Goal: Task Accomplishment & Management: Manage account settings

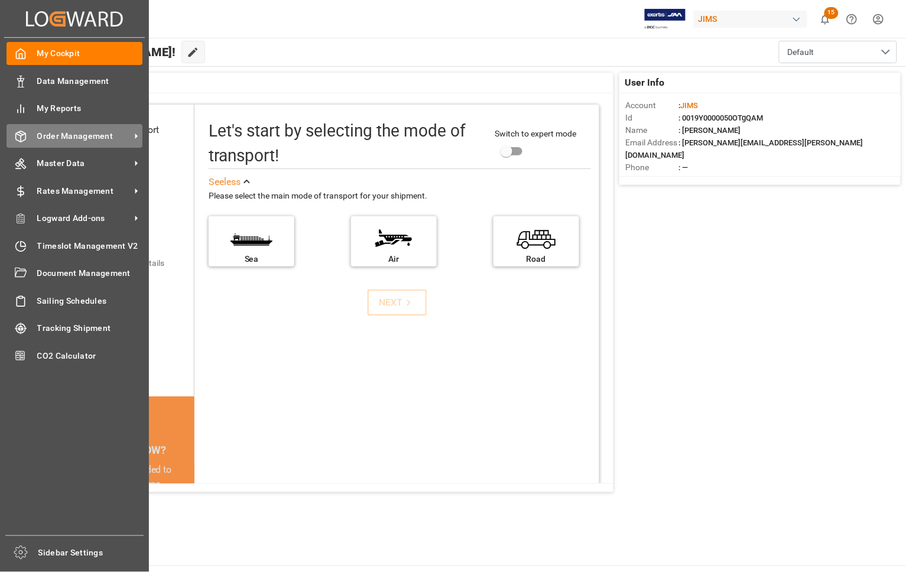
click at [57, 128] on div "Order Management Order Management" at bounding box center [75, 135] width 136 height 23
click at [67, 133] on span "Order Management" at bounding box center [83, 136] width 93 height 12
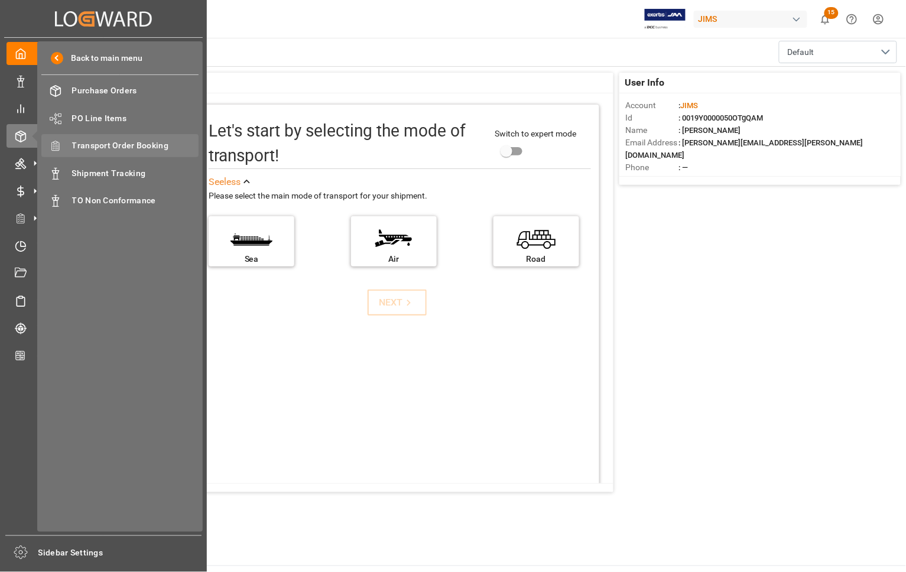
click at [82, 143] on span "Transport Order Booking" at bounding box center [135, 146] width 127 height 12
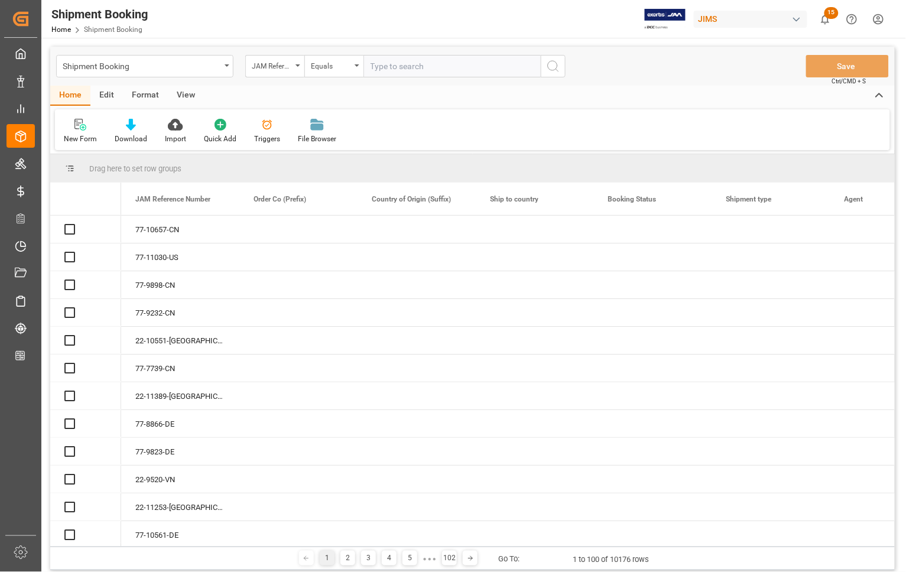
click at [385, 69] on input "text" at bounding box center [452, 66] width 177 height 22
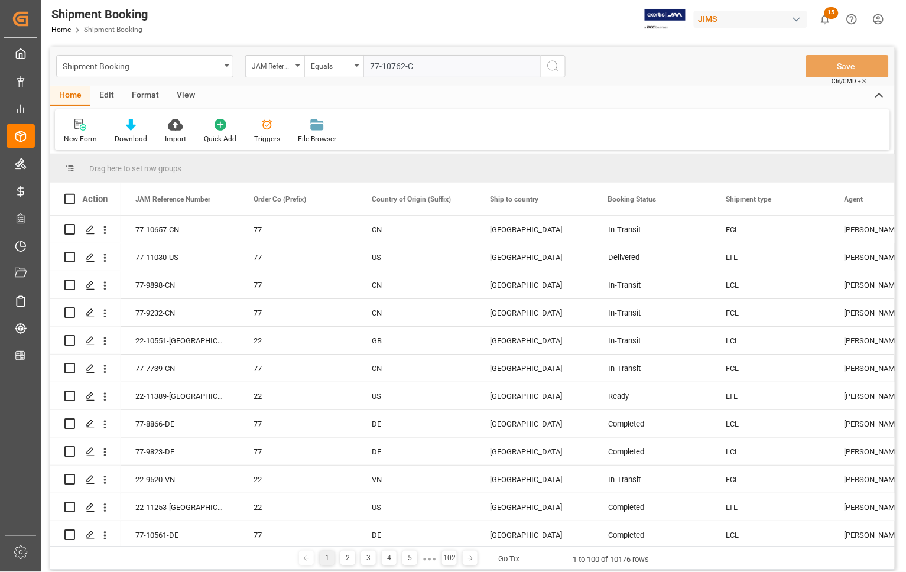
type input "77-10762-CN"
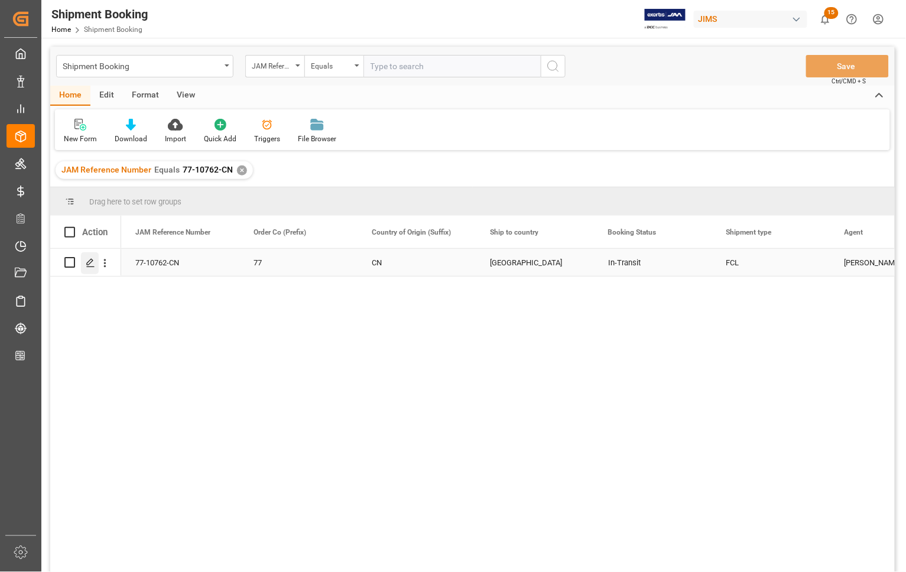
click at [92, 264] on icon "Press SPACE to select this row." at bounding box center [90, 262] width 9 height 9
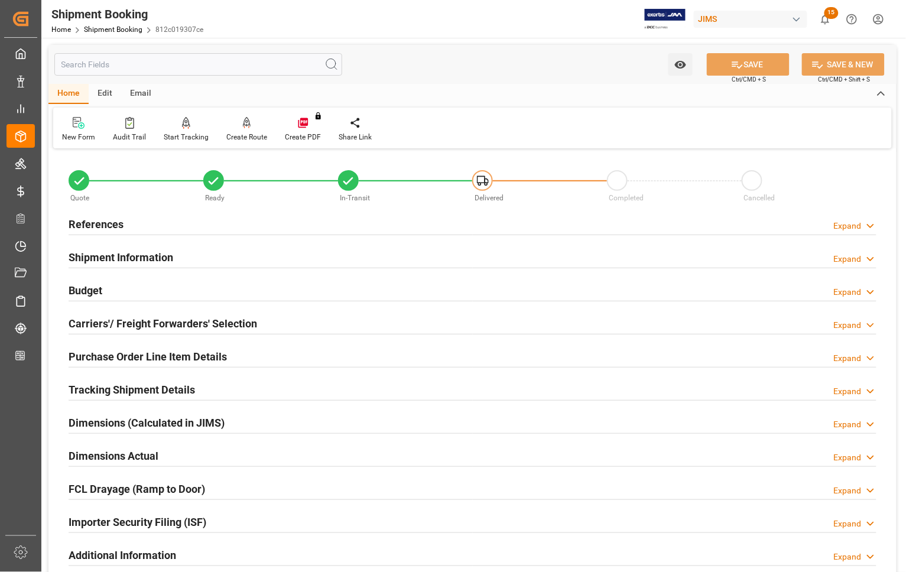
click at [92, 323] on h2 "Carriers'/ Freight Forwarders' Selection" at bounding box center [163, 324] width 189 height 16
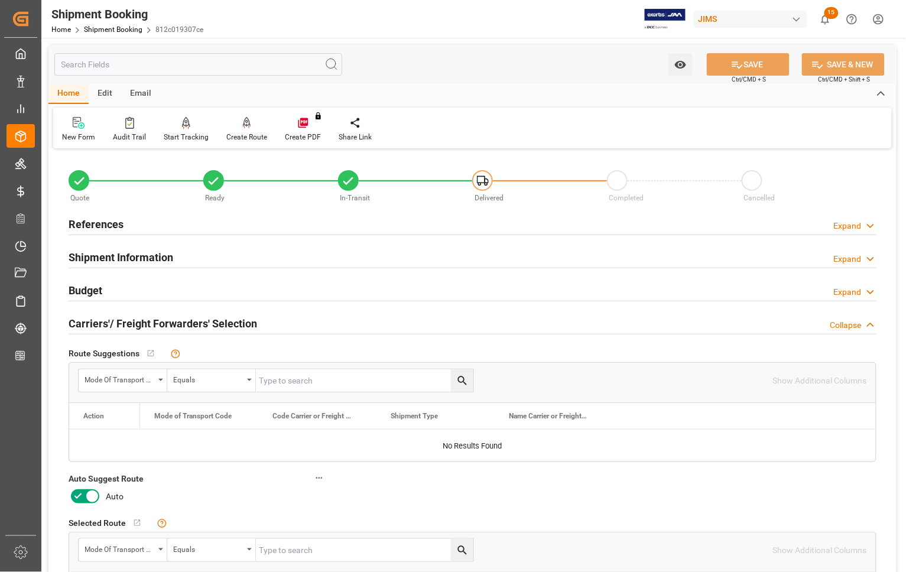
click at [92, 323] on h2 "Carriers'/ Freight Forwarders' Selection" at bounding box center [163, 324] width 189 height 16
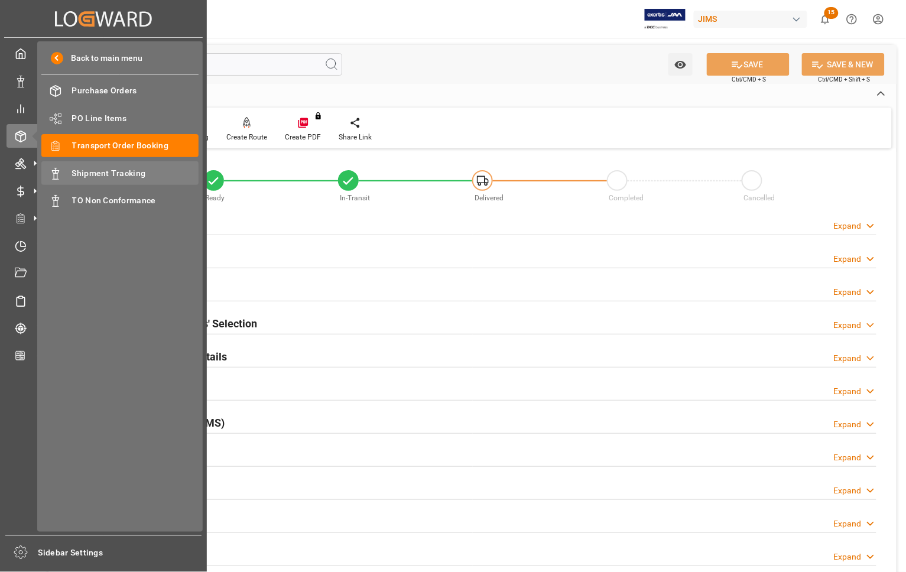
click at [117, 172] on span "Shipment Tracking" at bounding box center [135, 173] width 127 height 12
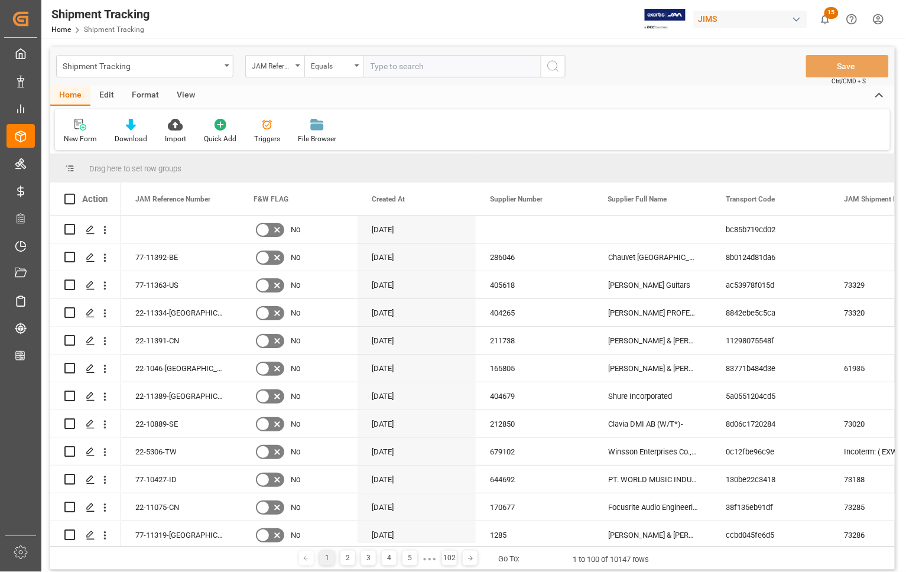
click at [410, 62] on input "text" at bounding box center [452, 66] width 177 height 22
type input "77-11341-US"
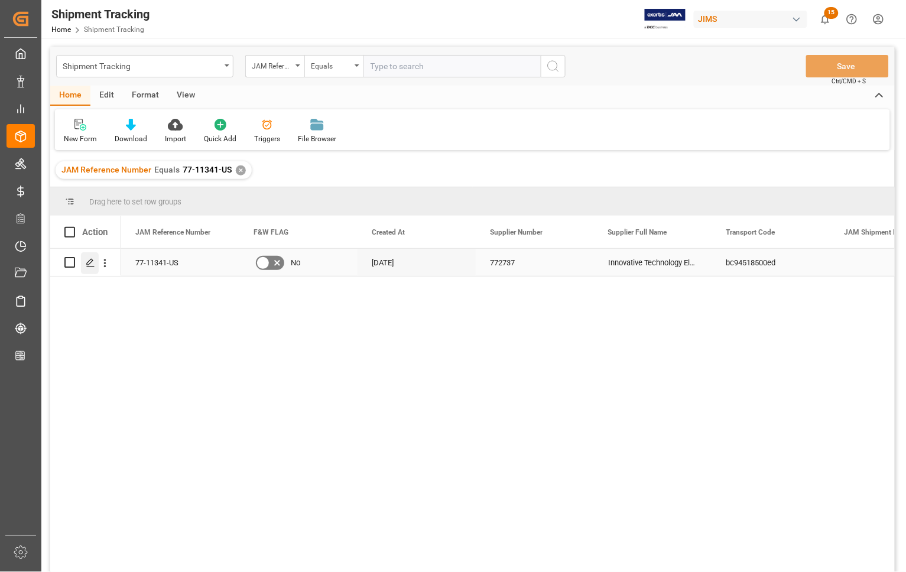
click at [89, 261] on icon "Press SPACE to select this row." at bounding box center [90, 262] width 9 height 9
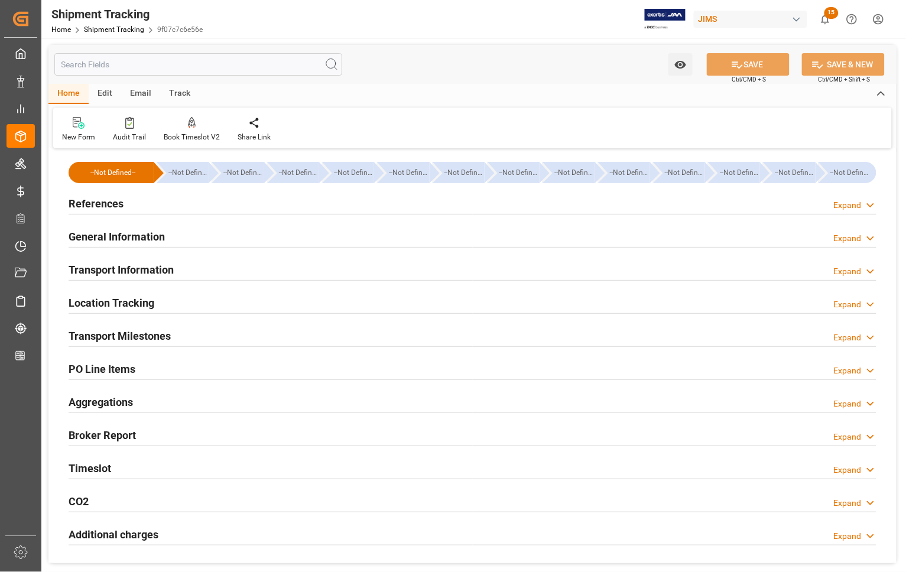
click at [96, 335] on h2 "Transport Milestones" at bounding box center [120, 336] width 102 height 16
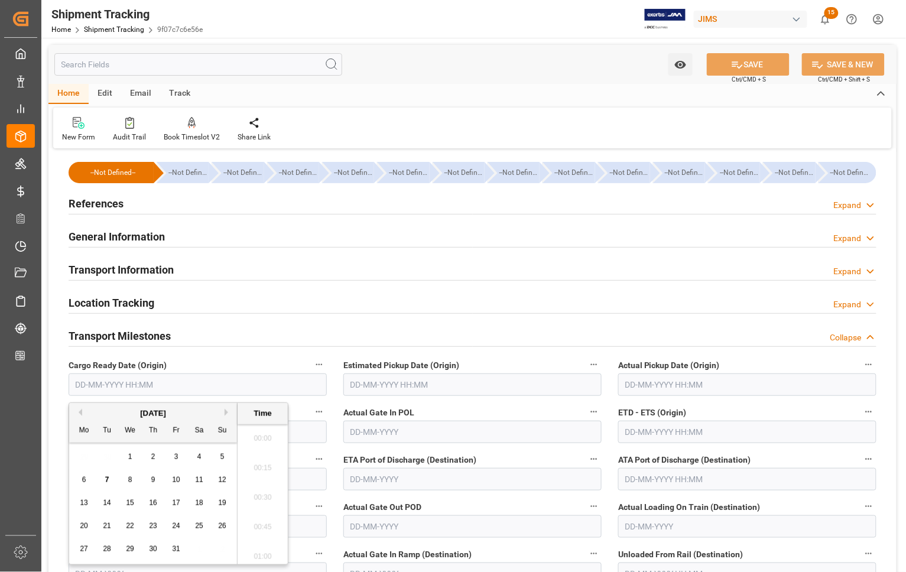
click at [117, 384] on input "text" at bounding box center [198, 385] width 258 height 22
click at [148, 456] on div "2" at bounding box center [153, 457] width 15 height 14
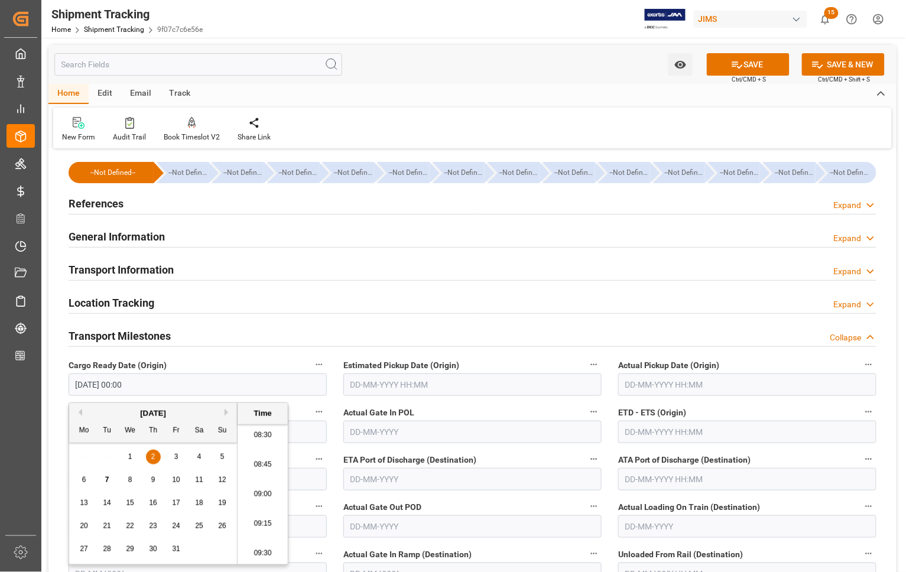
click at [391, 388] on input "text" at bounding box center [472, 385] width 258 height 22
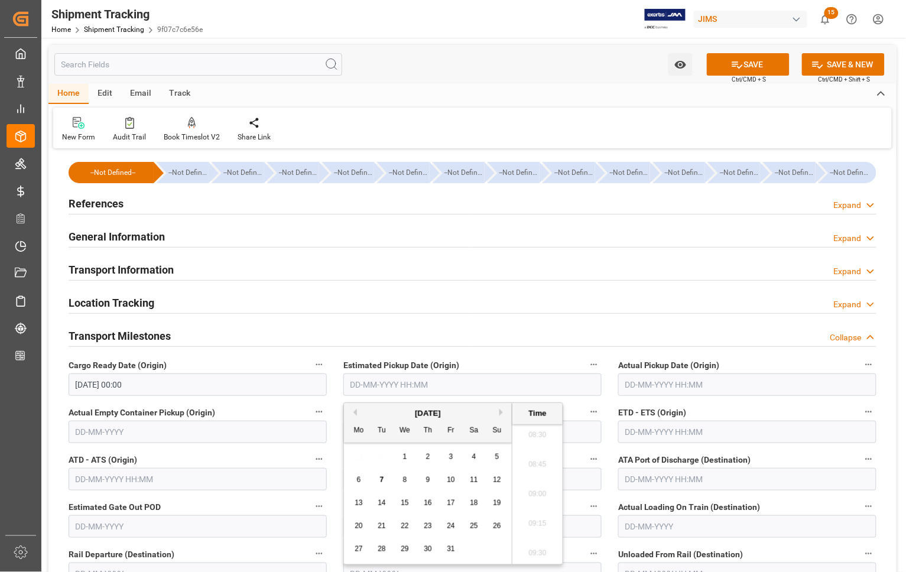
click at [164, 387] on input "[DATE] 00:00" at bounding box center [198, 385] width 258 height 22
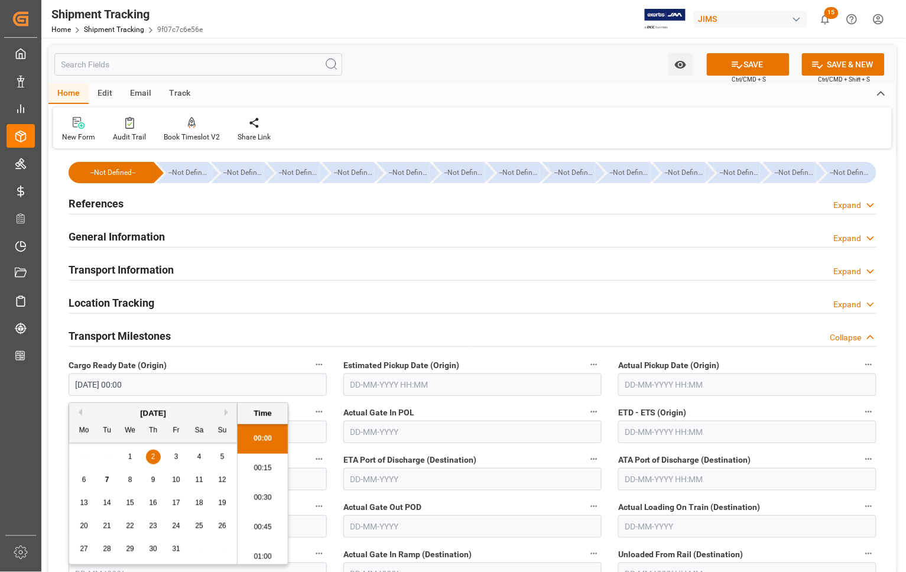
click at [174, 457] on span "3" at bounding box center [176, 457] width 4 height 8
type input "[DATE] 00:00"
click at [445, 380] on input "text" at bounding box center [472, 385] width 258 height 22
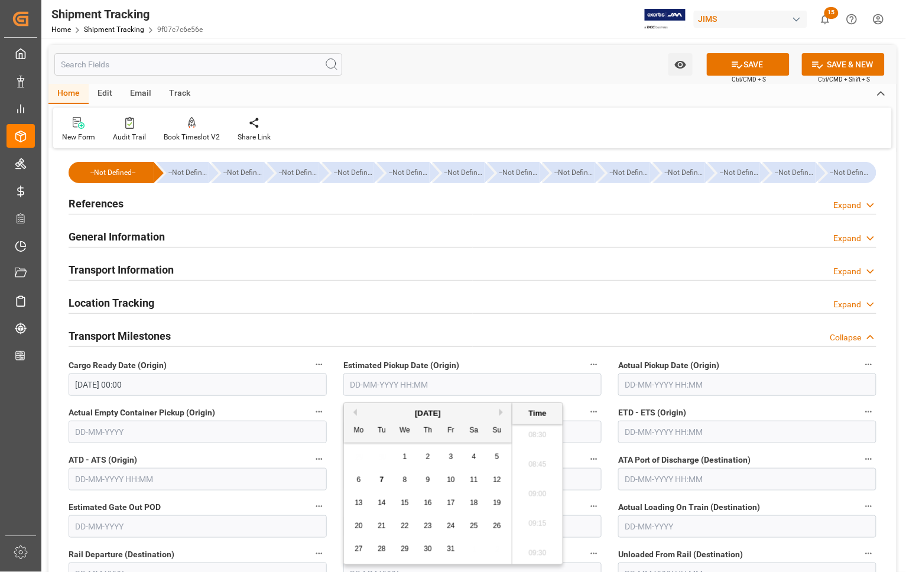
click at [449, 456] on span "3" at bounding box center [451, 457] width 4 height 8
type input "[DATE] 00:00"
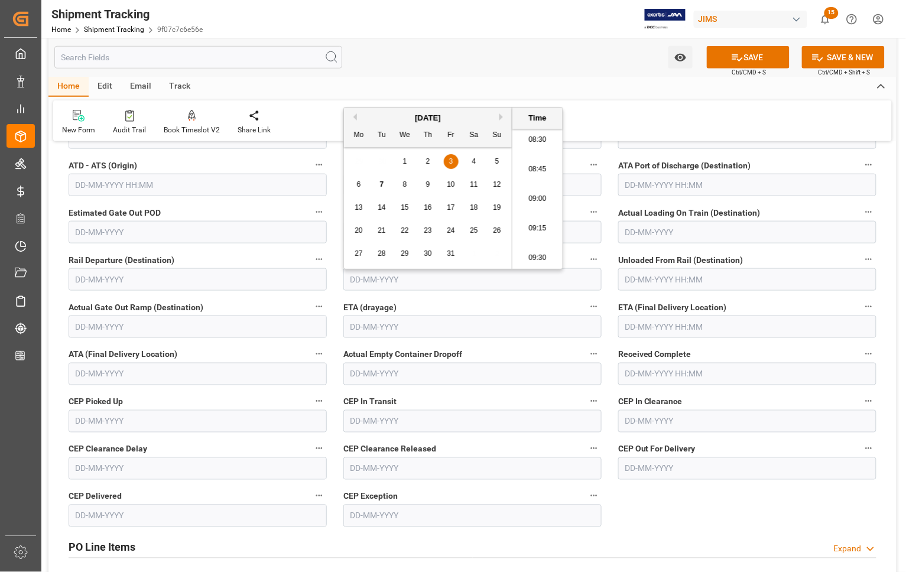
scroll to position [296, 0]
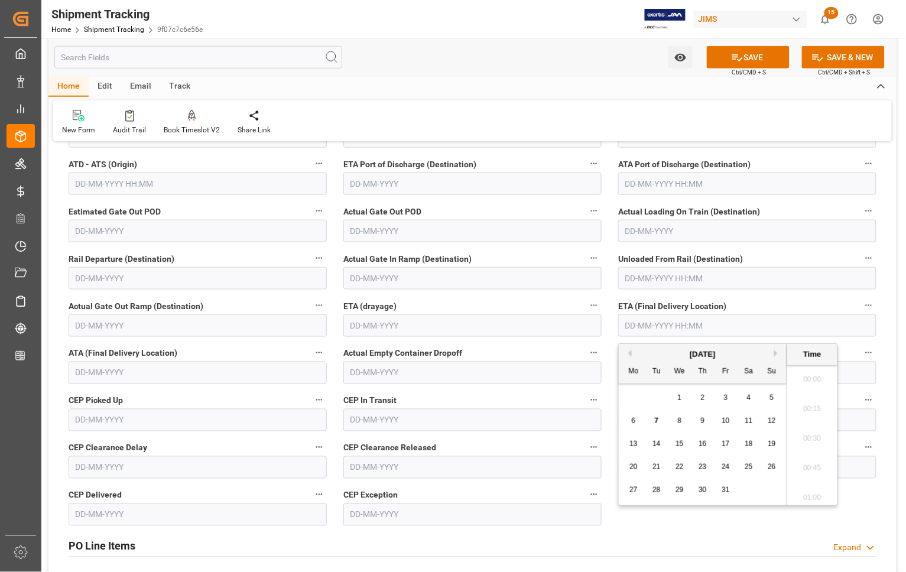
click at [640, 326] on input "text" at bounding box center [747, 326] width 258 height 22
click at [630, 430] on div "6 7 8 9 10 11 12" at bounding box center [703, 421] width 161 height 23
click at [681, 421] on span "8" at bounding box center [680, 421] width 4 height 8
type input "[DATE] 00:00"
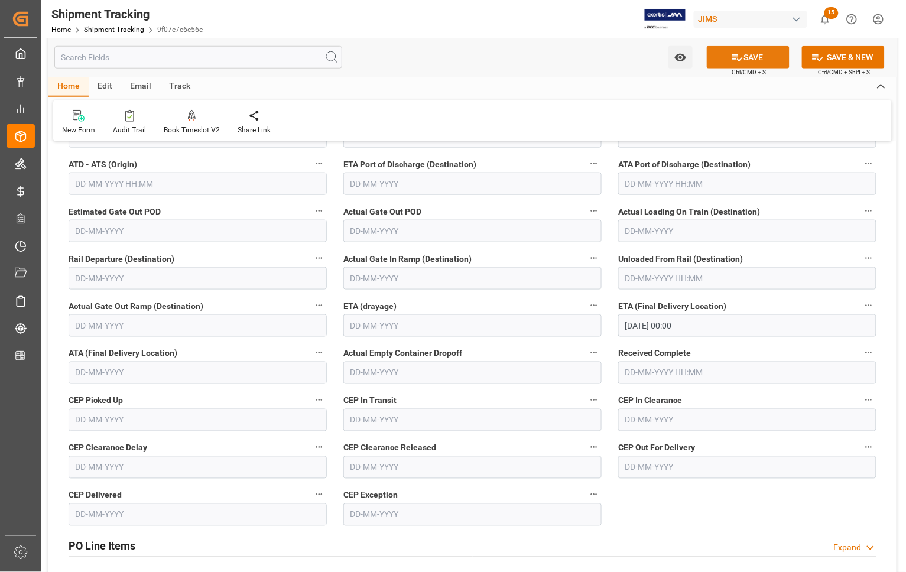
click at [727, 56] on button "SAVE" at bounding box center [748, 57] width 83 height 22
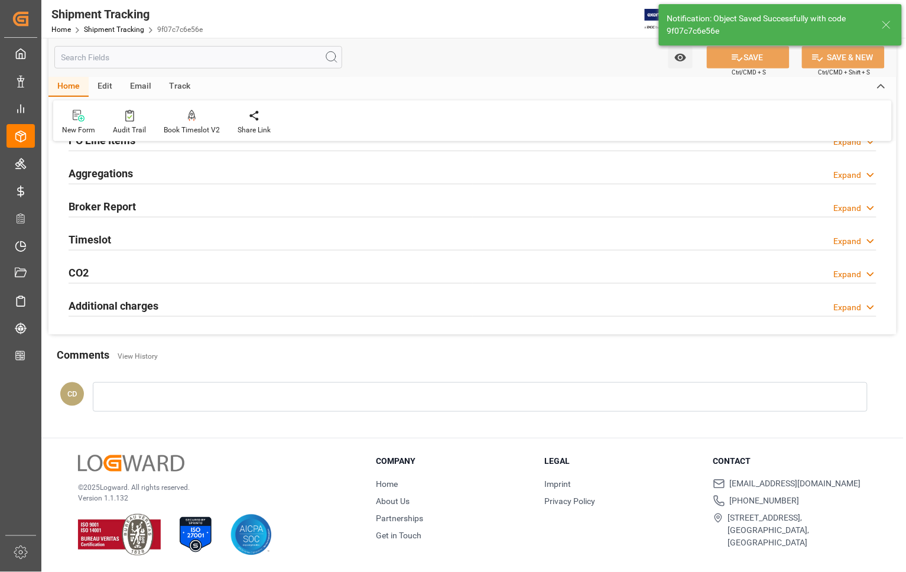
type input "[PERSON_NAME]"
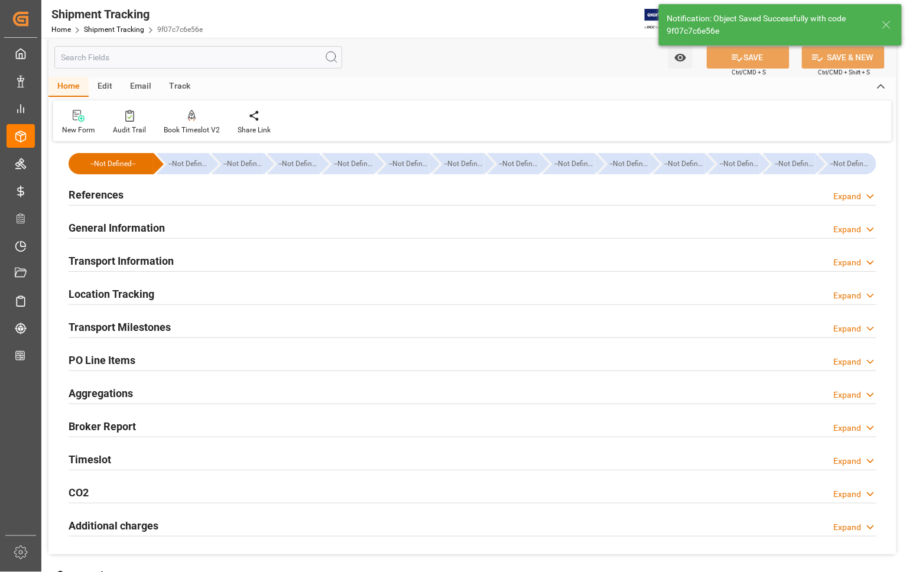
scroll to position [8, 0]
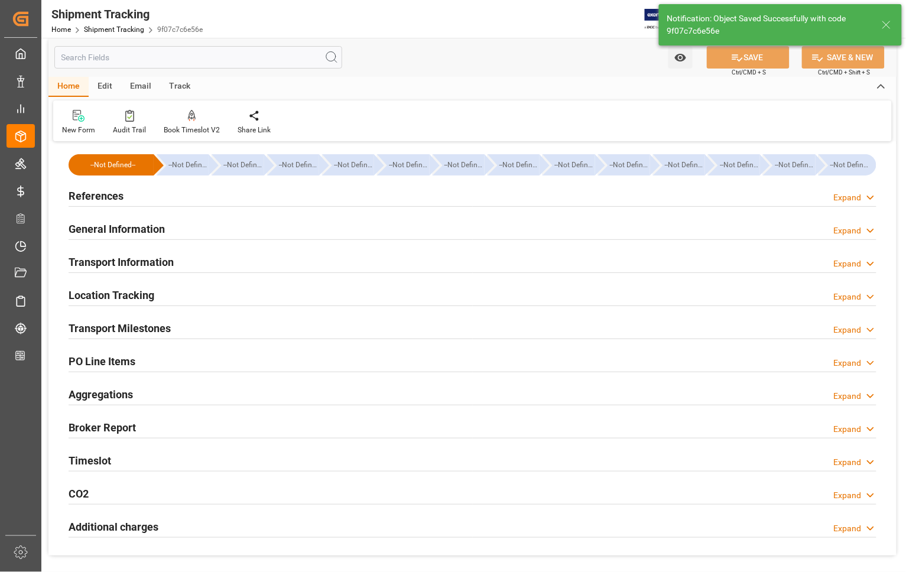
click at [96, 231] on h2 "General Information" at bounding box center [117, 229] width 96 height 16
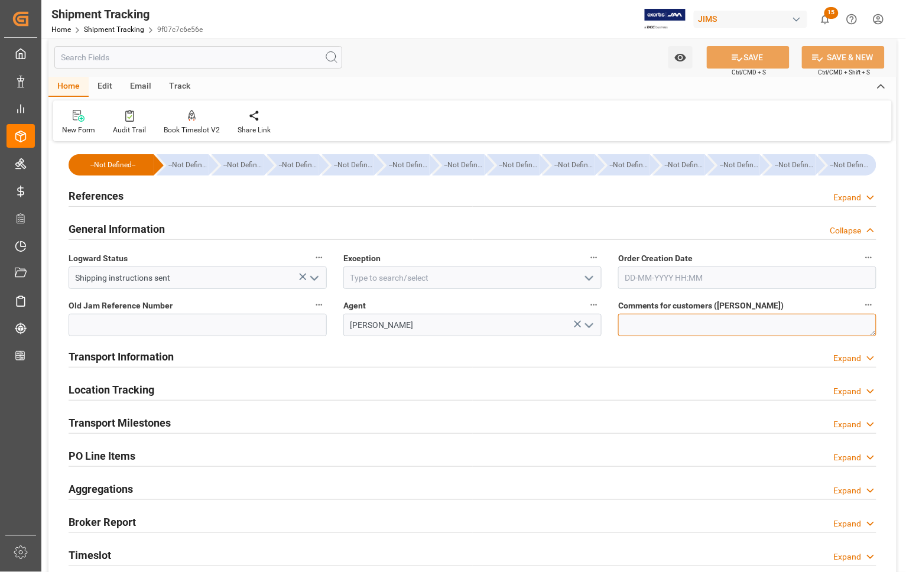
click at [650, 324] on textarea at bounding box center [747, 325] width 258 height 22
type textarea "n"
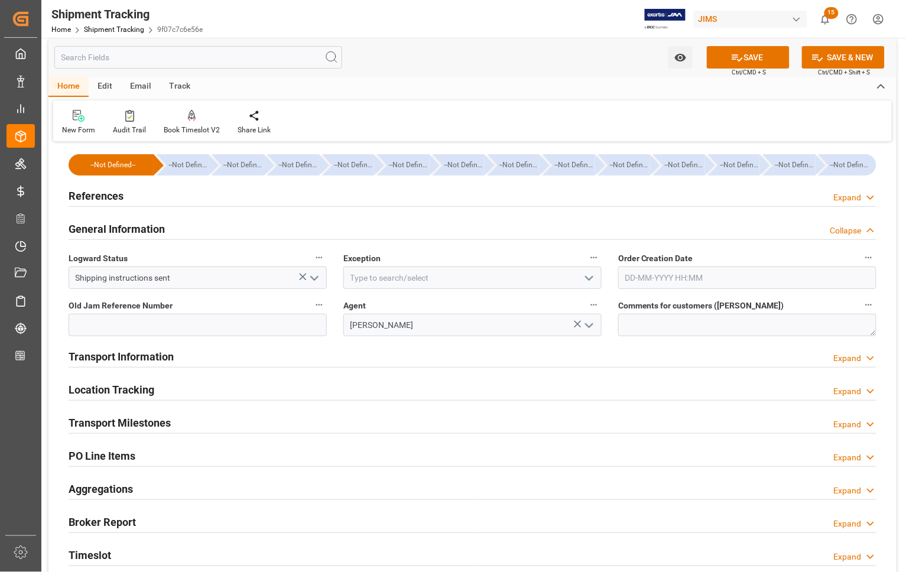
click at [73, 198] on h2 "References" at bounding box center [96, 196] width 55 height 16
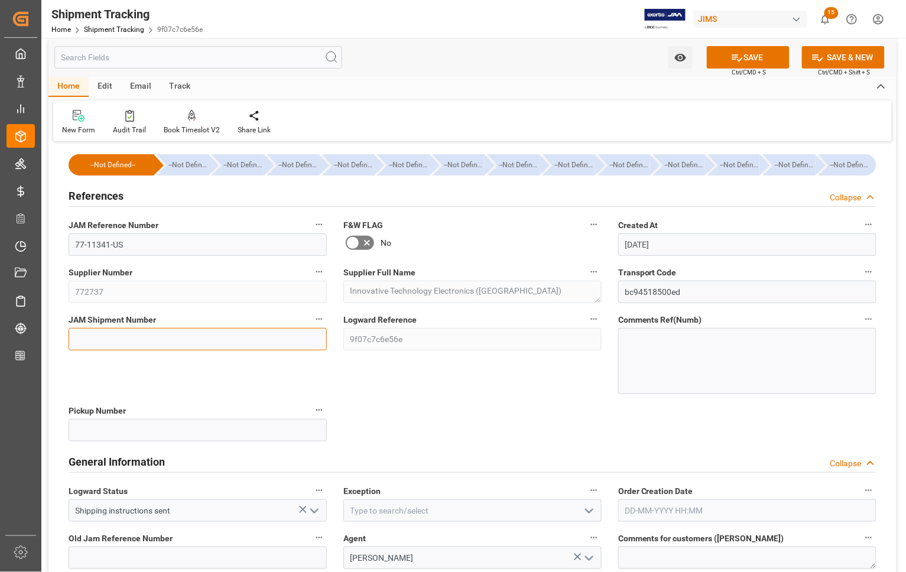
click at [117, 334] on input at bounding box center [198, 339] width 258 height 22
type input "73331"
click at [275, 200] on div "References Collapse" at bounding box center [473, 195] width 808 height 22
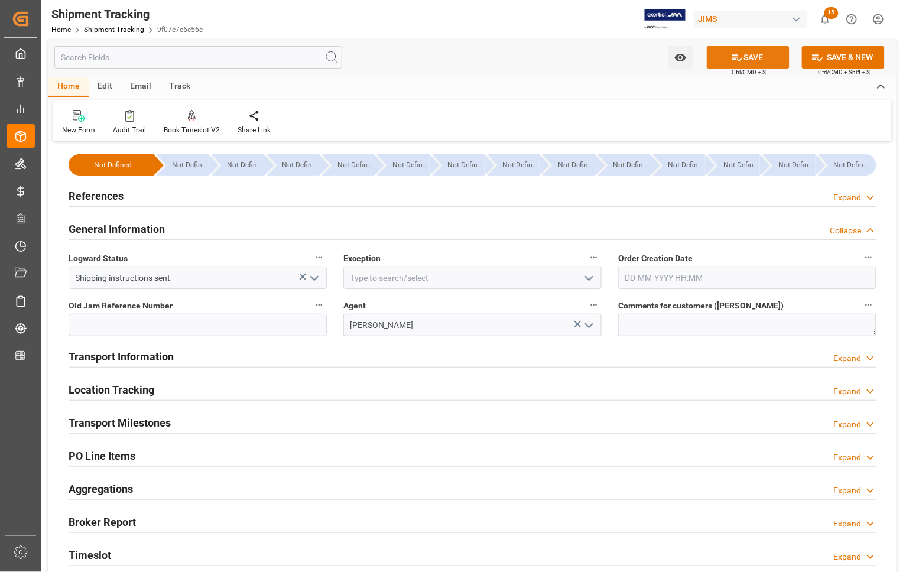
click at [772, 54] on button "SAVE" at bounding box center [748, 57] width 83 height 22
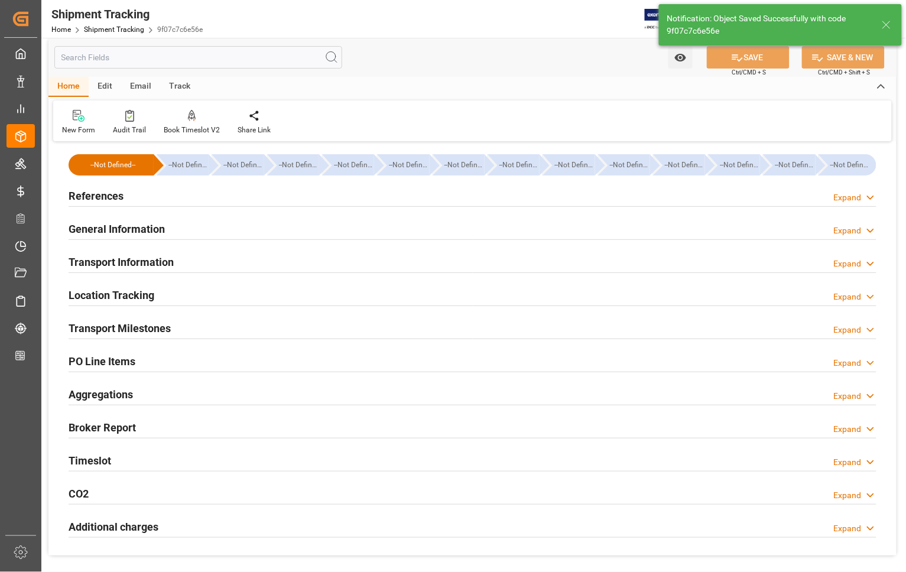
click at [98, 296] on h2 "Location Tracking" at bounding box center [112, 295] width 86 height 16
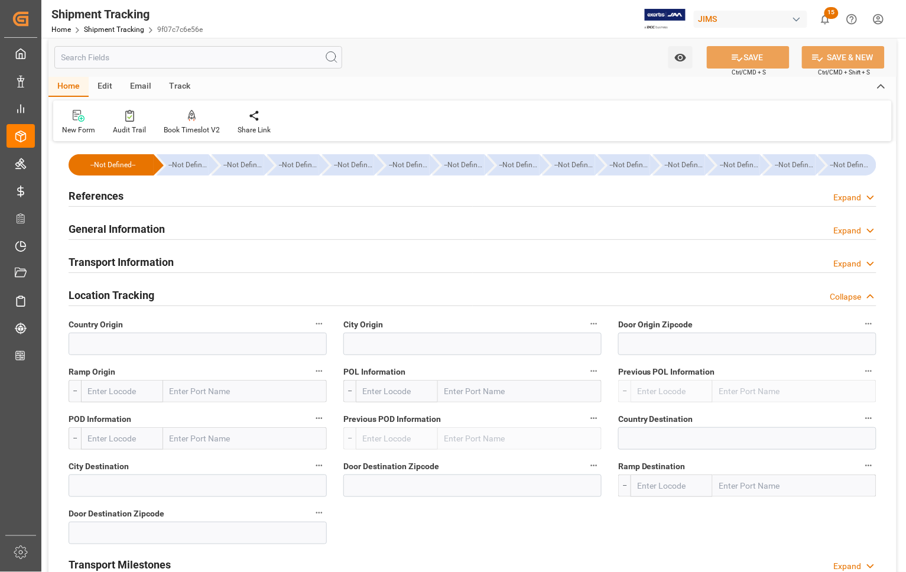
scroll to position [82, 0]
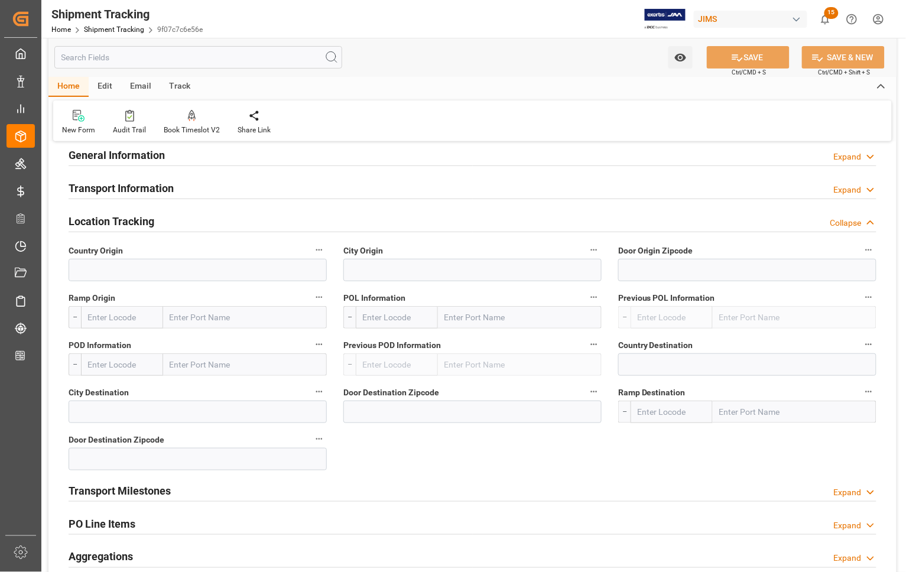
drag, startPoint x: 87, startPoint y: 222, endPoint x: 87, endPoint y: 204, distance: 17.7
click at [87, 221] on h2 "Location Tracking" at bounding box center [112, 221] width 86 height 16
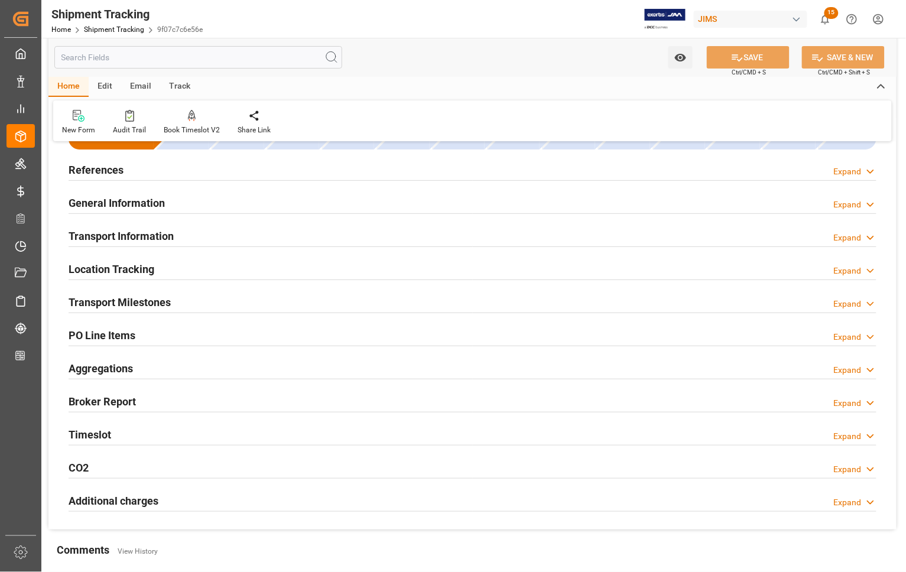
scroll to position [8, 0]
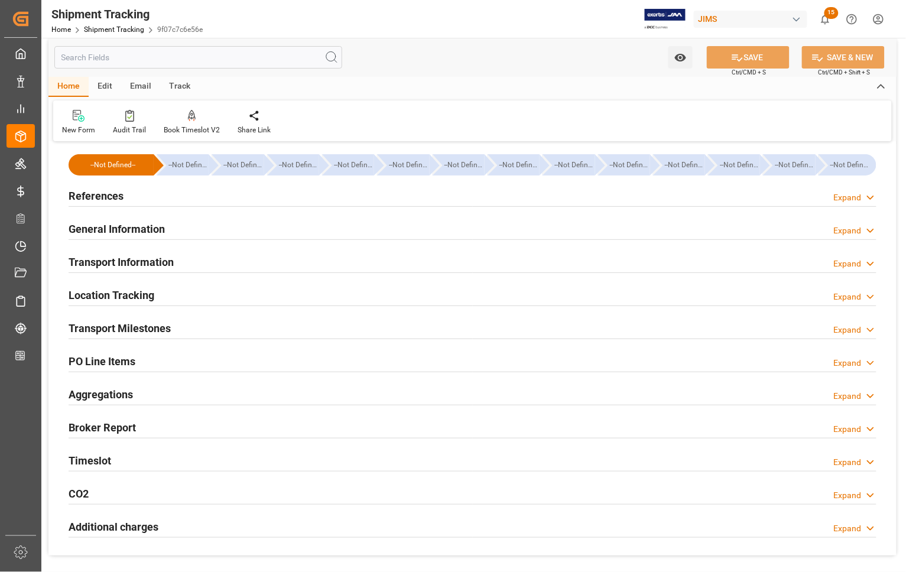
click at [99, 264] on h2 "Transport Information" at bounding box center [121, 262] width 105 height 16
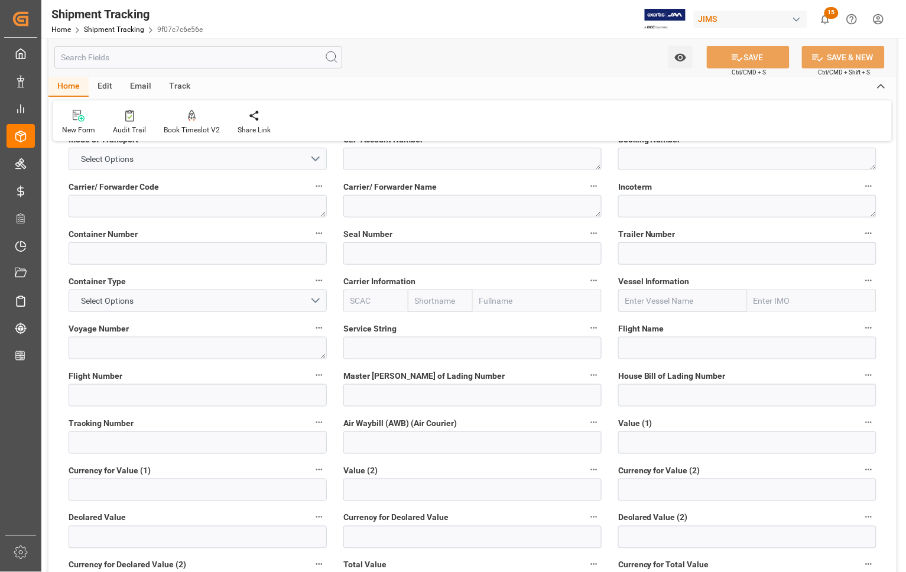
scroll to position [229, 0]
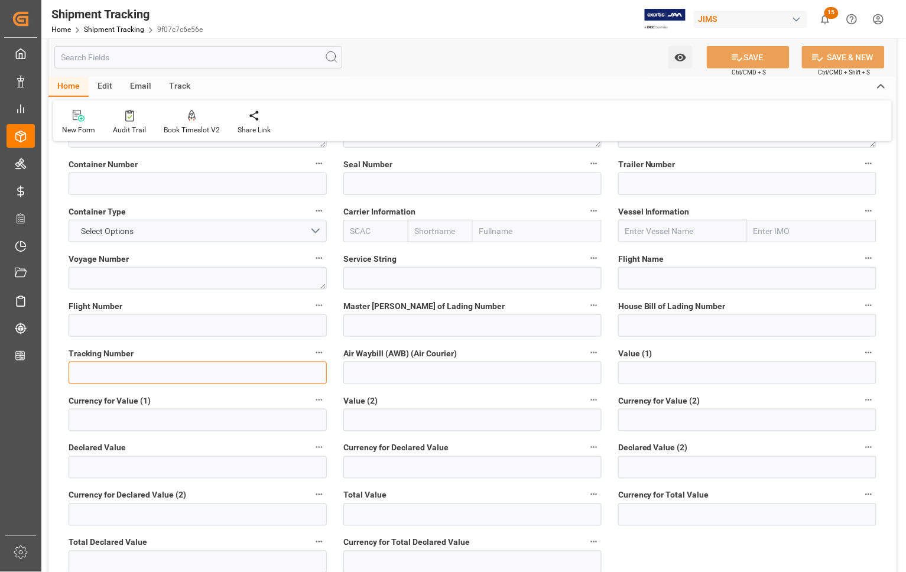
click at [134, 369] on input at bounding box center [198, 373] width 258 height 22
paste input "884868520443"
type input "884868520443"
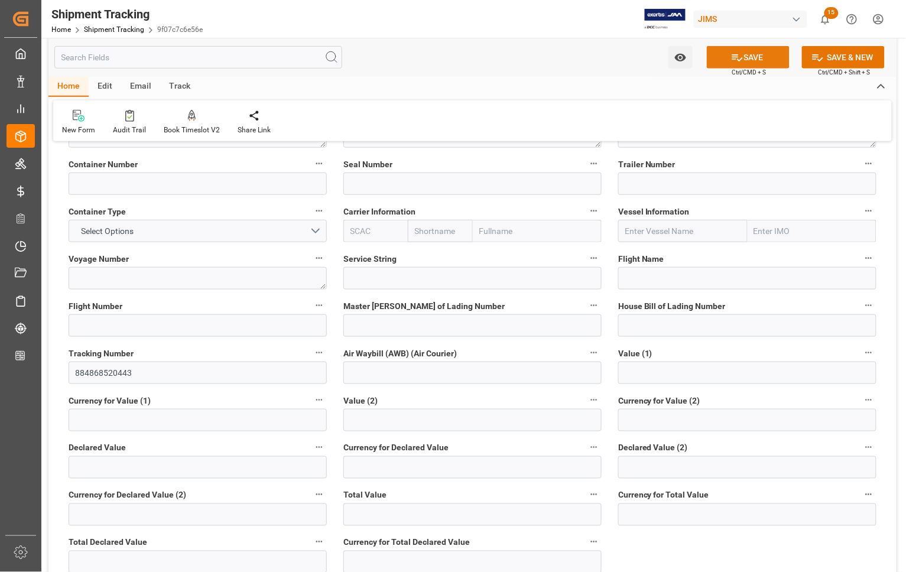
click at [739, 57] on icon at bounding box center [737, 57] width 12 height 12
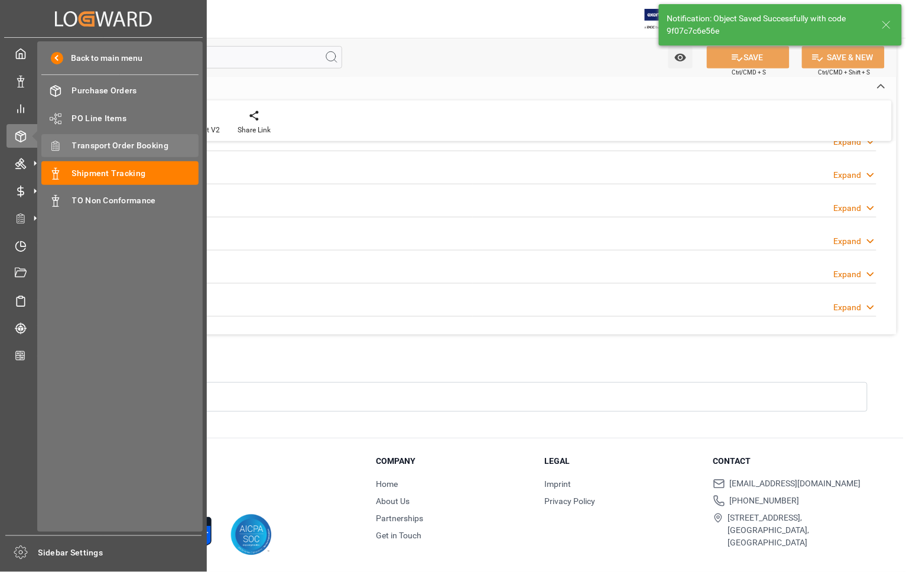
click at [83, 144] on span "Transport Order Booking" at bounding box center [135, 146] width 127 height 12
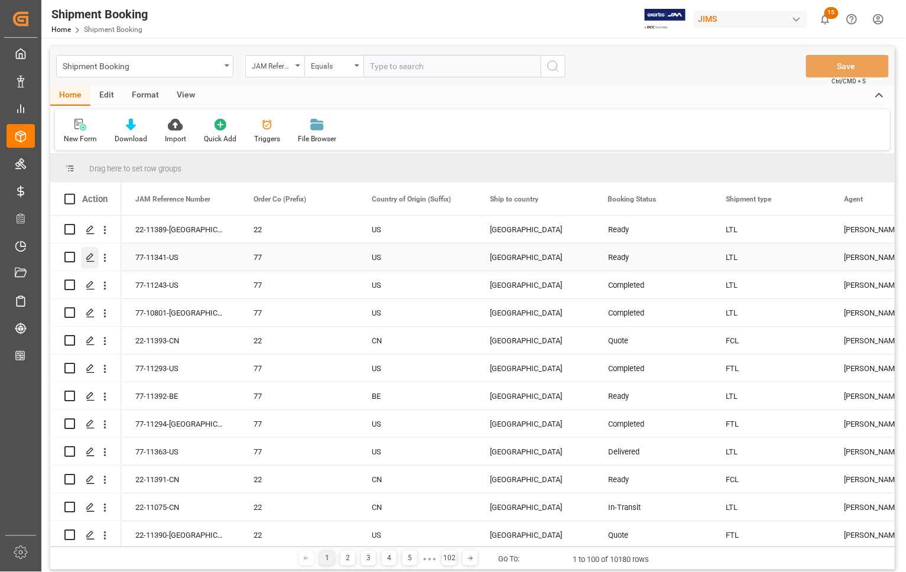
click at [90, 253] on icon "Press SPACE to select this row." at bounding box center [90, 257] width 9 height 9
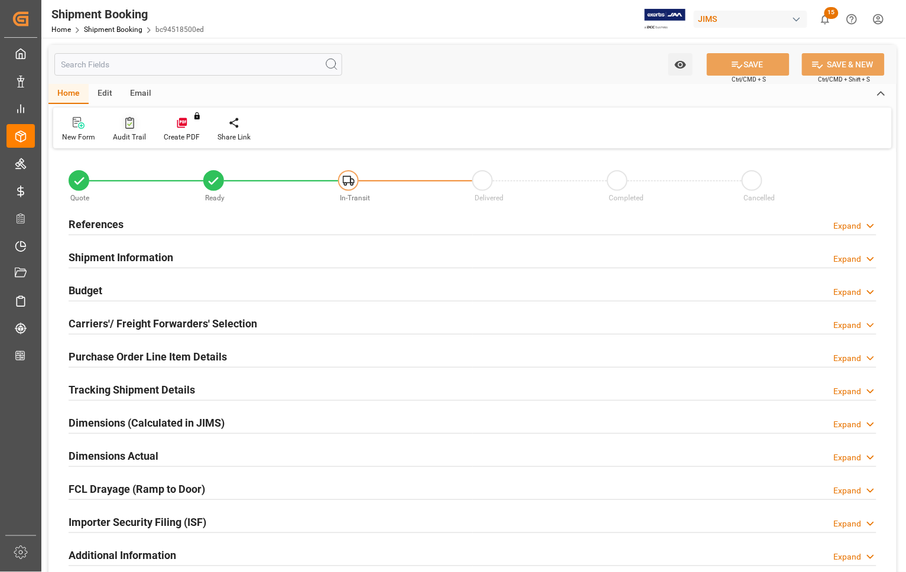
type input "0"
type input "83.6568"
type input "1000"
click at [87, 291] on h2 "Budget" at bounding box center [86, 291] width 34 height 16
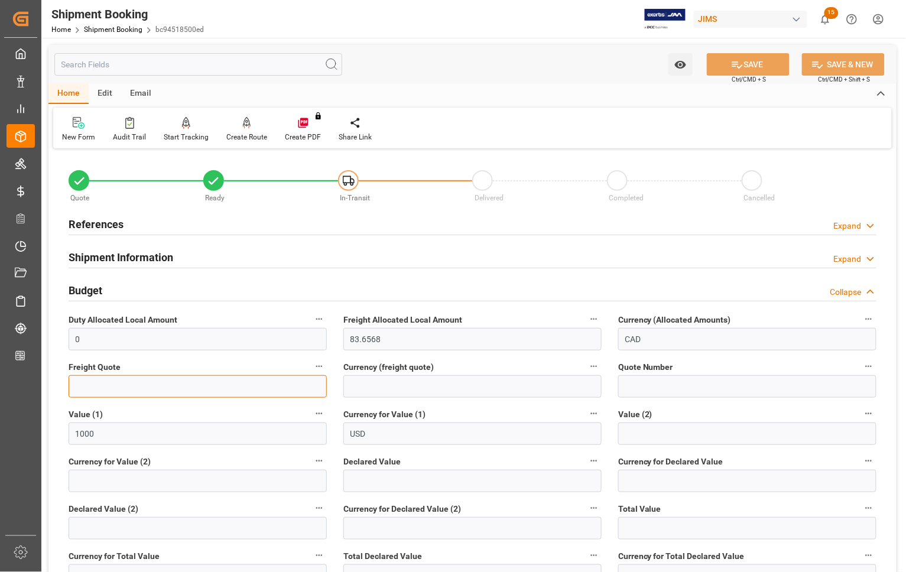
click at [107, 385] on input "text" at bounding box center [198, 386] width 258 height 22
type input "650"
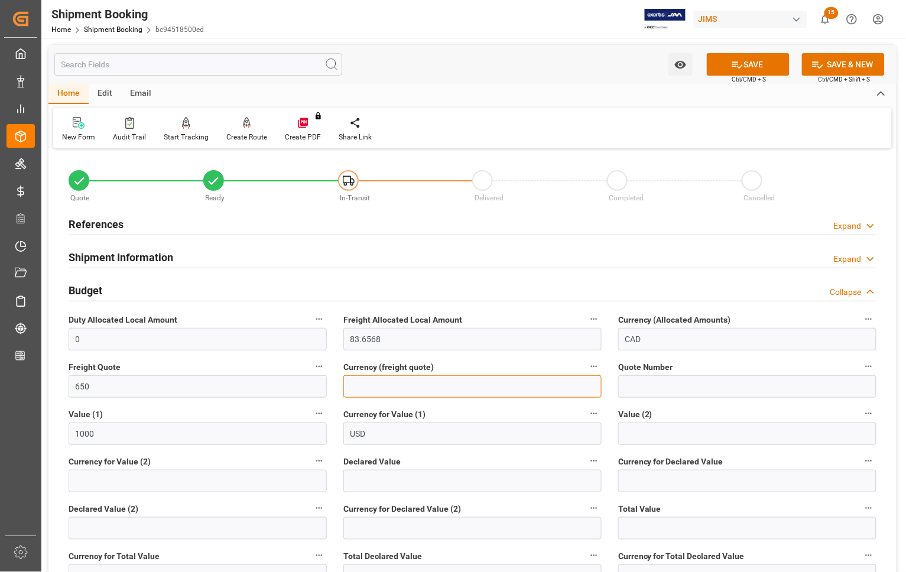
click at [374, 393] on input at bounding box center [472, 386] width 258 height 22
type input "USD"
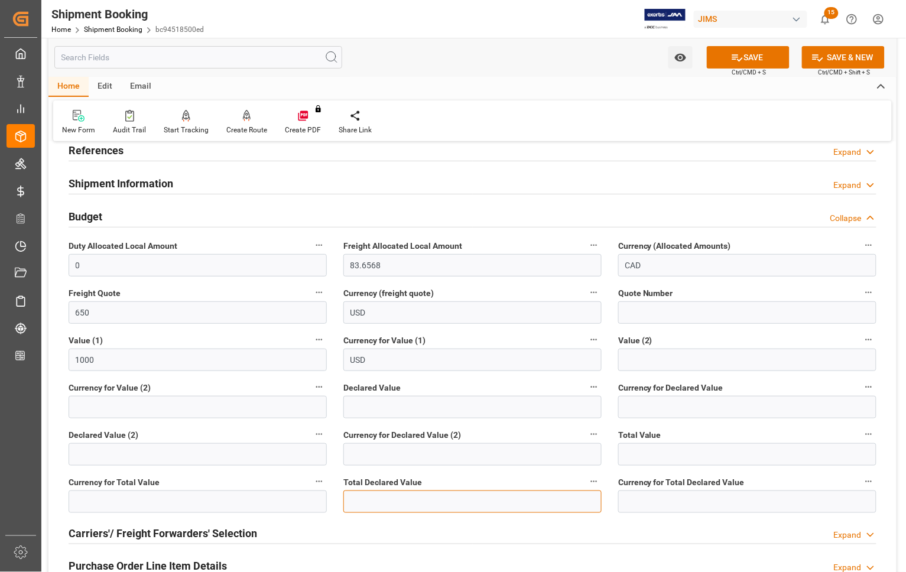
click at [356, 503] on input "text" at bounding box center [472, 502] width 258 height 22
type input "2200"
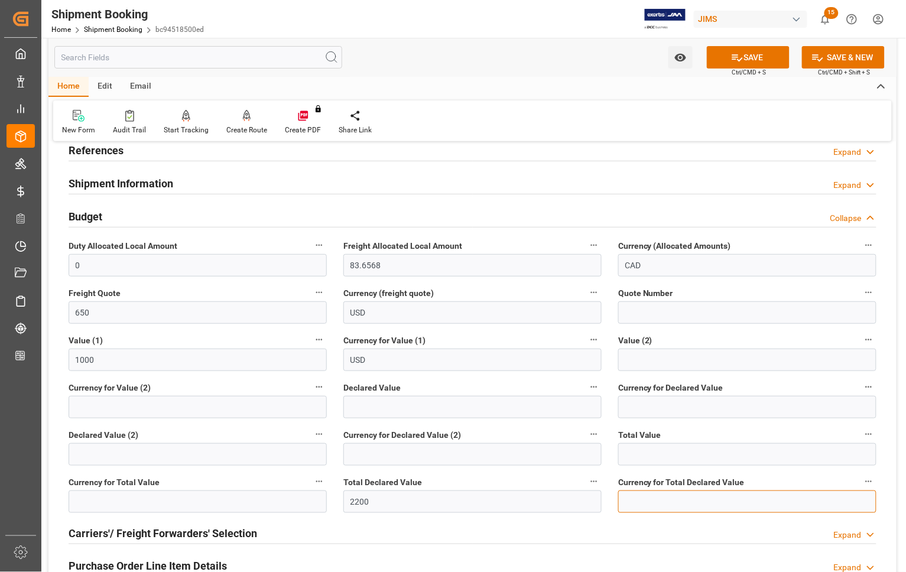
click at [668, 492] on input at bounding box center [747, 502] width 258 height 22
type input "USD"
click at [716, 55] on button "SAVE" at bounding box center [748, 57] width 83 height 22
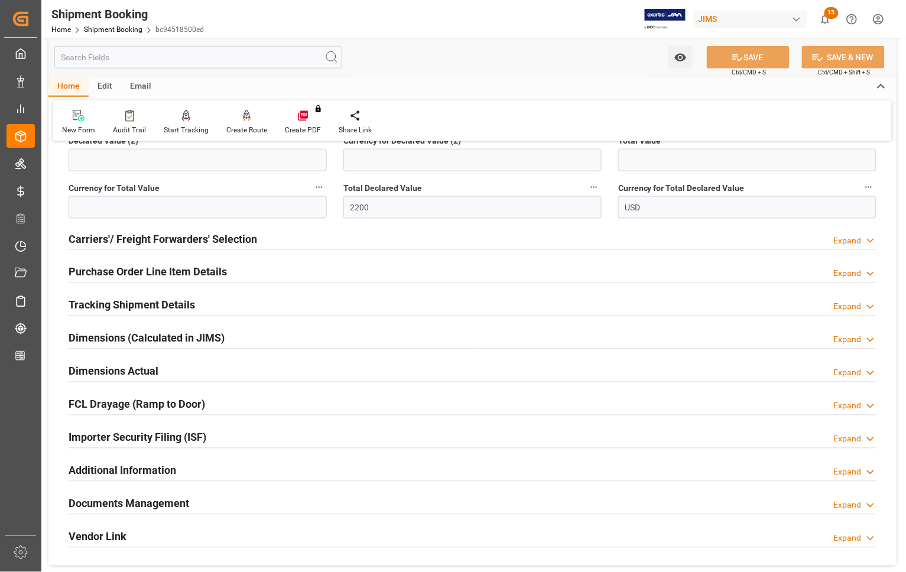
scroll to position [369, 0]
click at [131, 506] on h2 "Documents Management" at bounding box center [129, 503] width 121 height 16
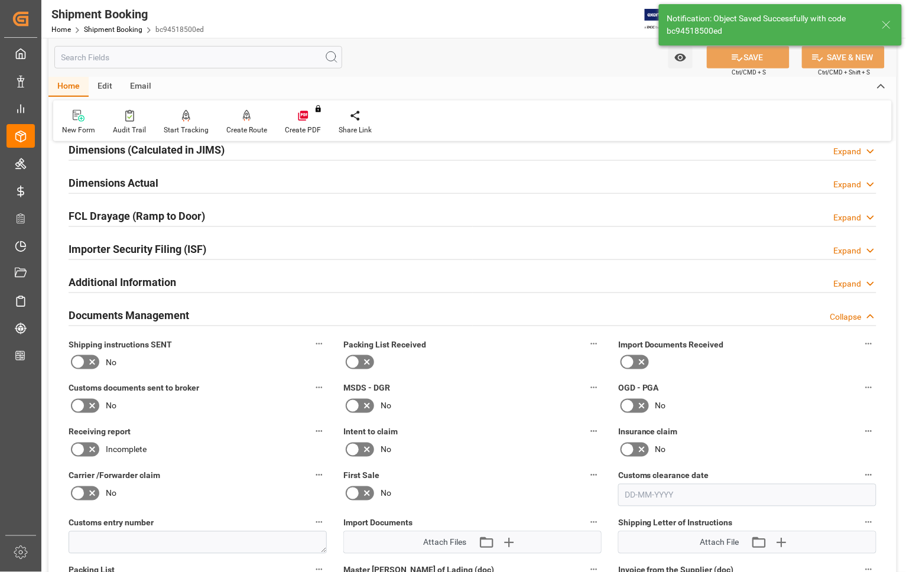
scroll to position [307, 0]
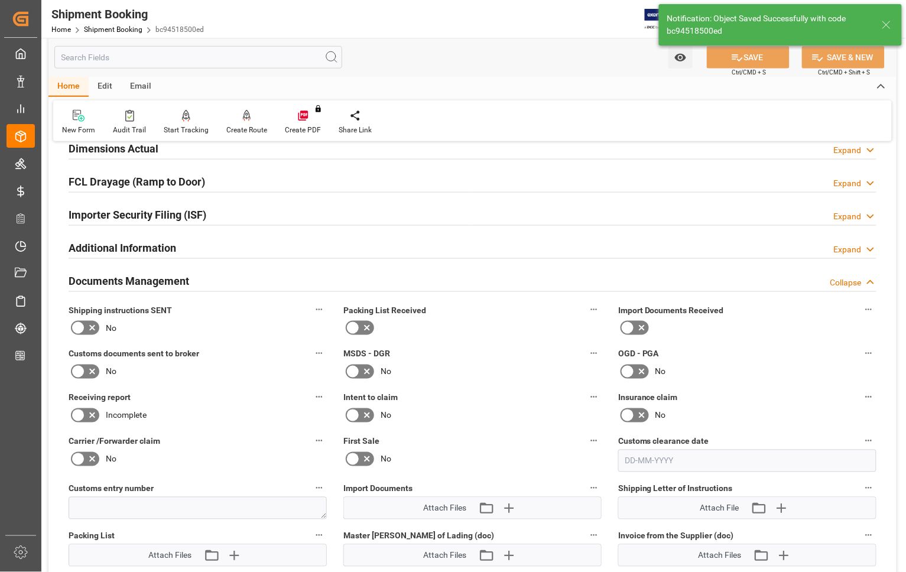
click at [635, 329] on icon at bounding box center [642, 328] width 14 height 14
click at [0, 0] on input "checkbox" at bounding box center [0, 0] width 0 height 0
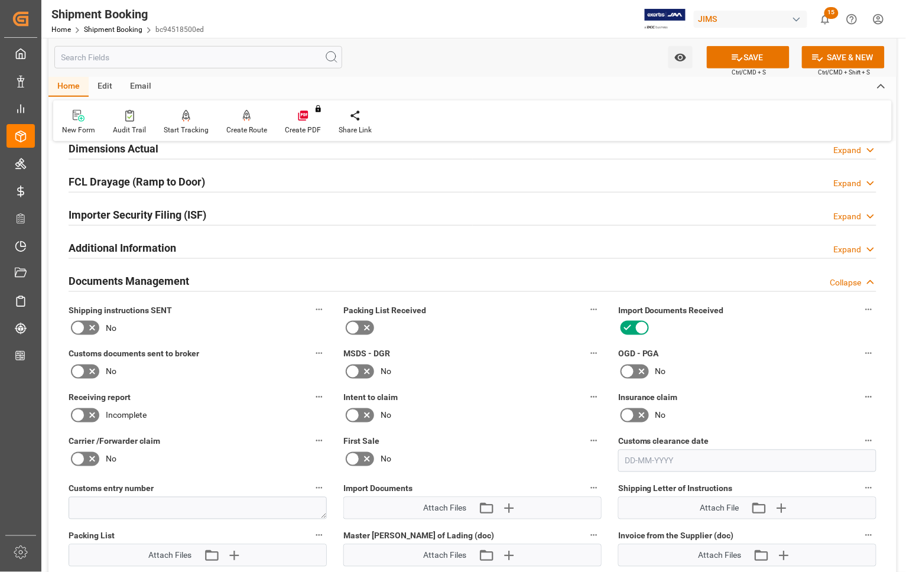
click at [81, 372] on icon at bounding box center [78, 372] width 14 height 14
click at [0, 0] on input "checkbox" at bounding box center [0, 0] width 0 height 0
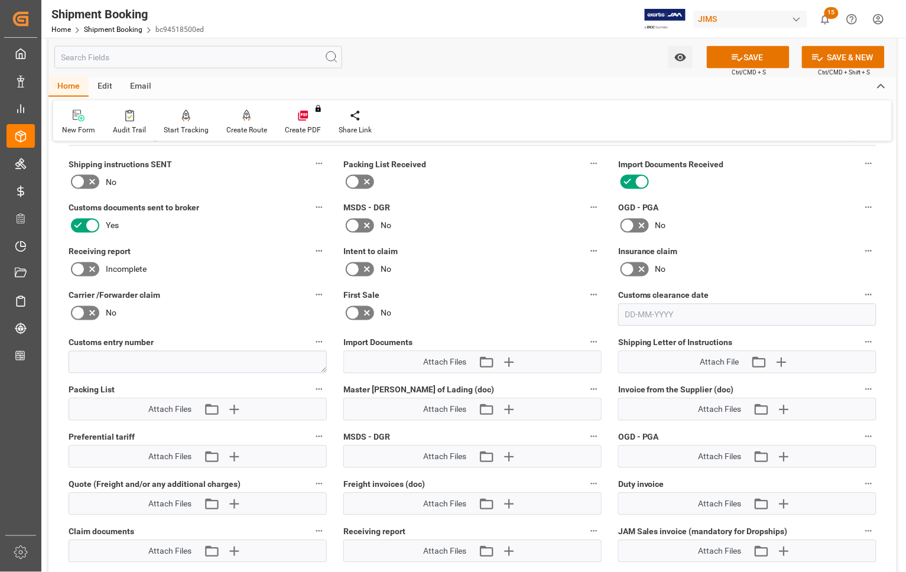
scroll to position [455, 0]
click at [507, 355] on icon "button" at bounding box center [508, 360] width 19 height 19
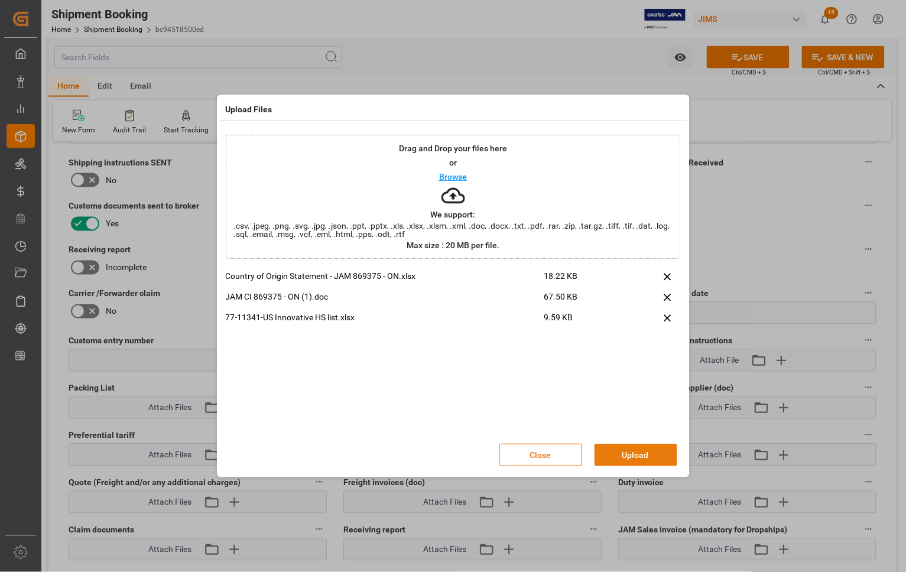
click at [640, 456] on button "Upload" at bounding box center [636, 455] width 83 height 22
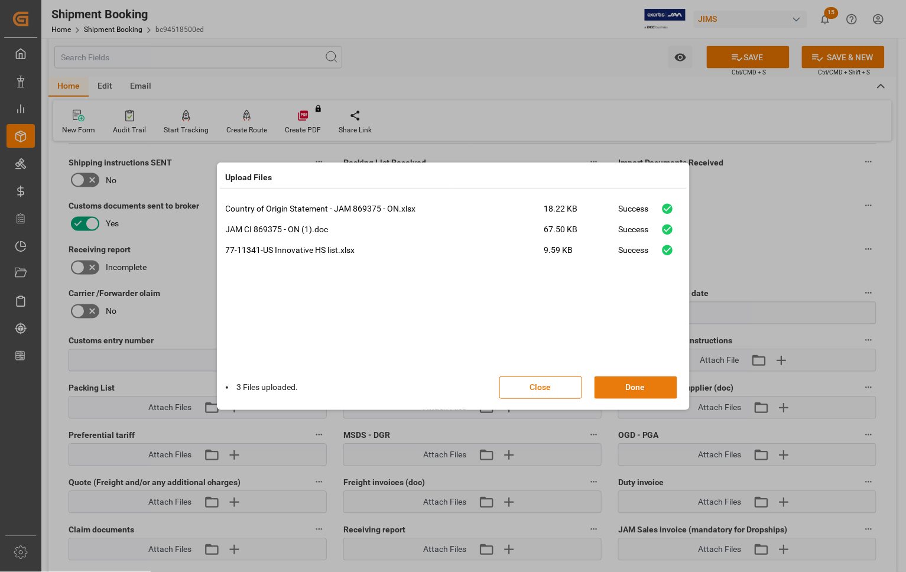
click at [631, 384] on button "Done" at bounding box center [636, 388] width 83 height 22
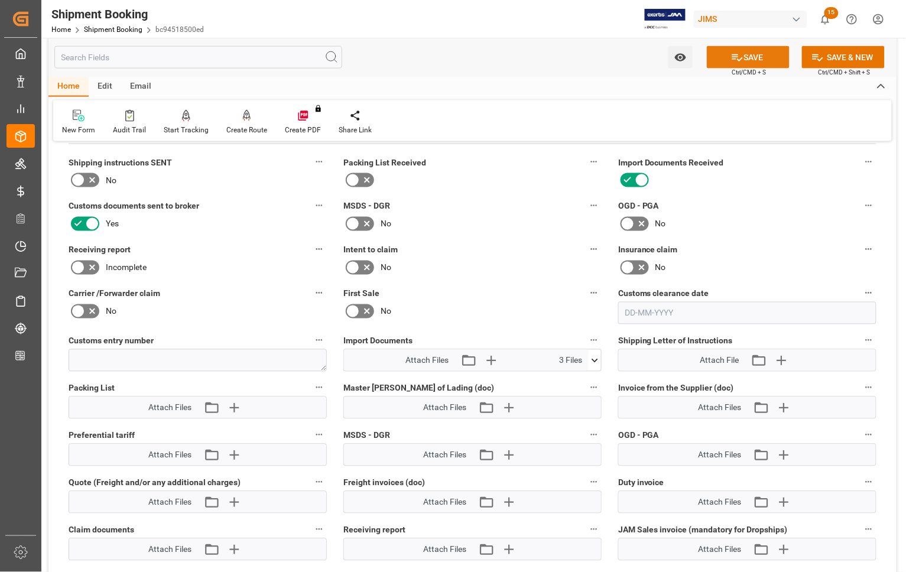
click at [741, 59] on button "SAVE" at bounding box center [748, 57] width 83 height 22
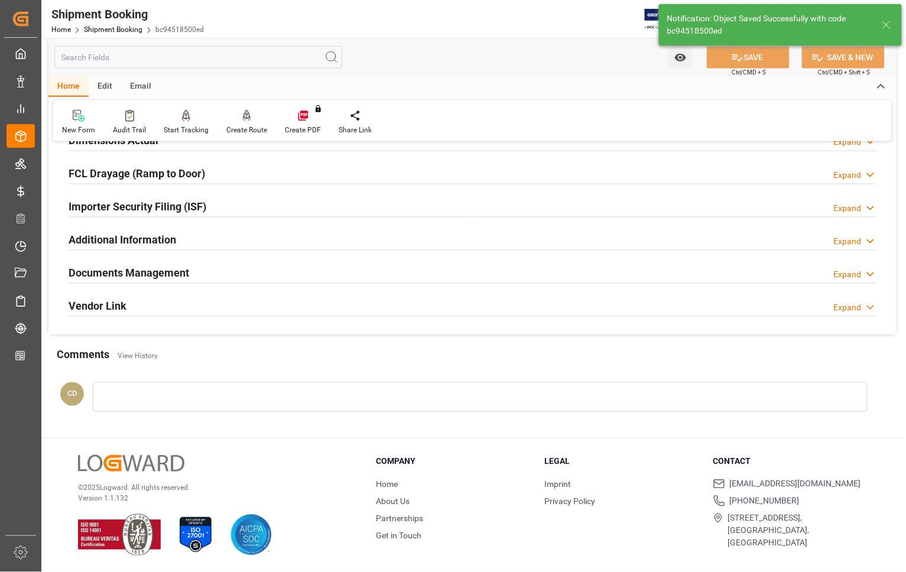
scroll to position [316, 0]
click at [245, 126] on div "Create Route" at bounding box center [246, 130] width 41 height 11
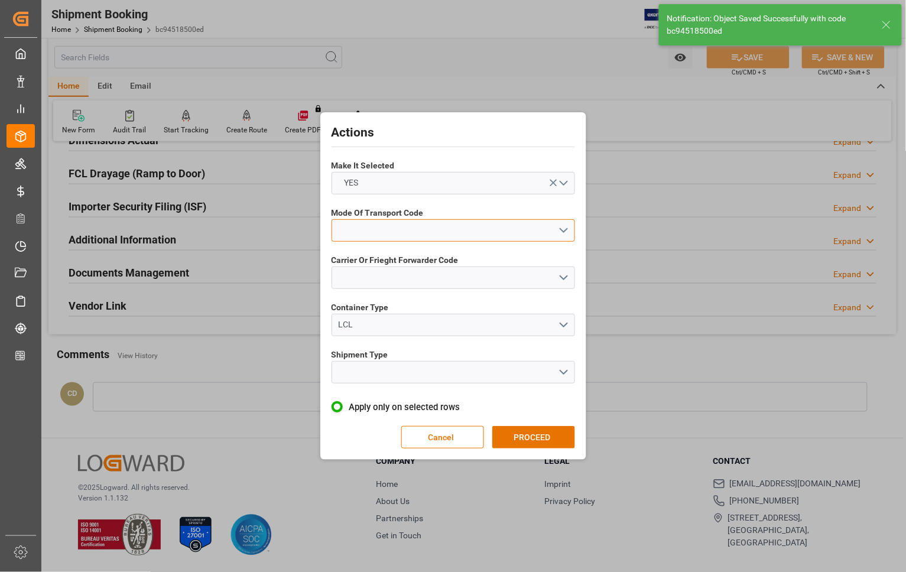
click at [361, 241] on button "open menu" at bounding box center [454, 230] width 244 height 22
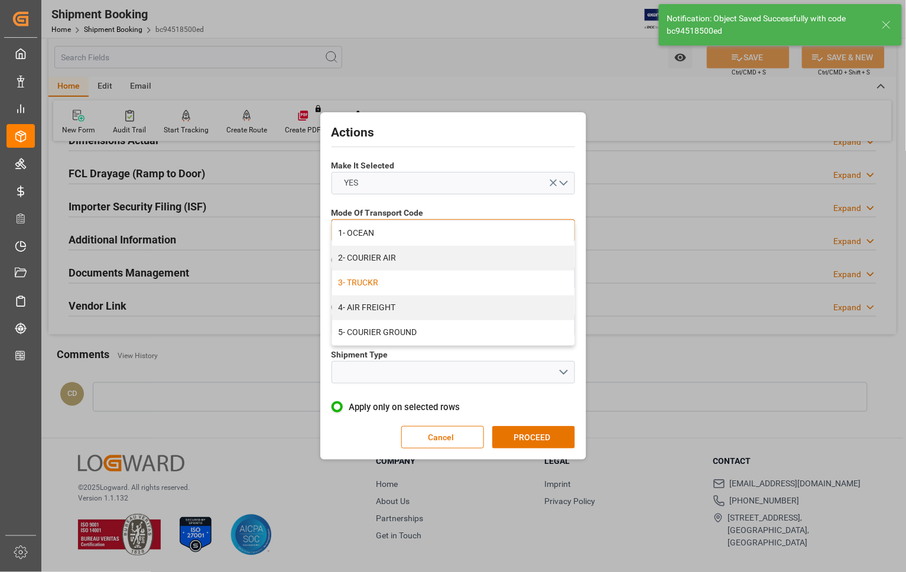
click at [359, 286] on div "3- TRUCKR" at bounding box center [453, 283] width 242 height 25
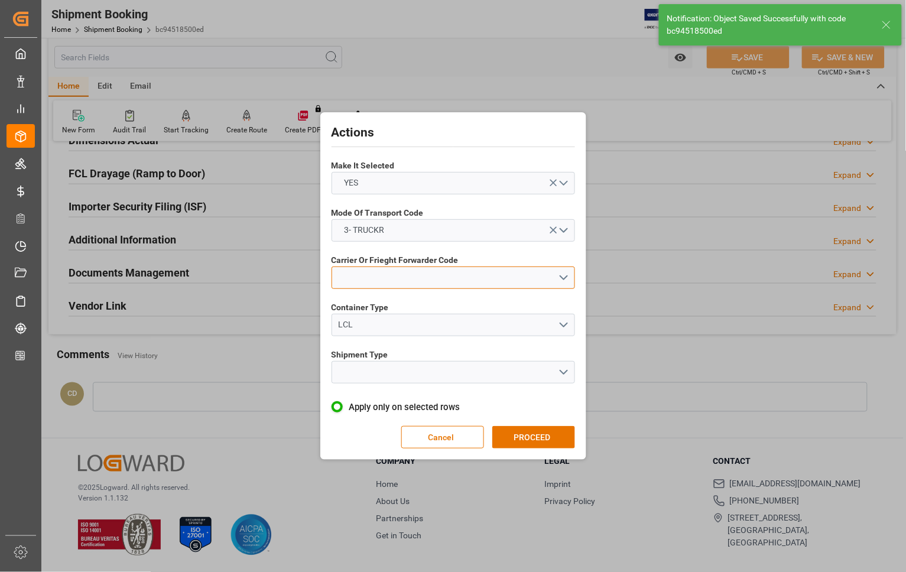
click at [359, 286] on button "open menu" at bounding box center [454, 278] width 244 height 22
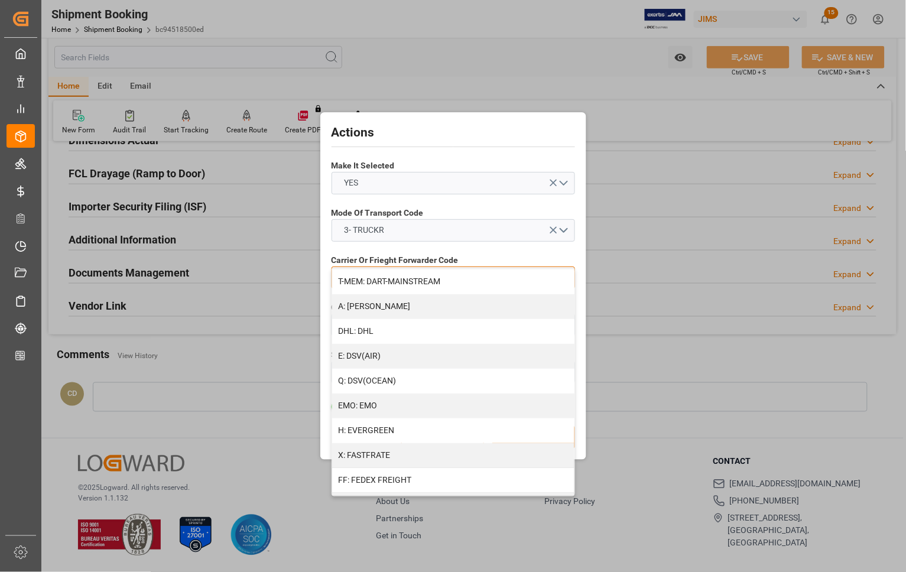
scroll to position [222, 0]
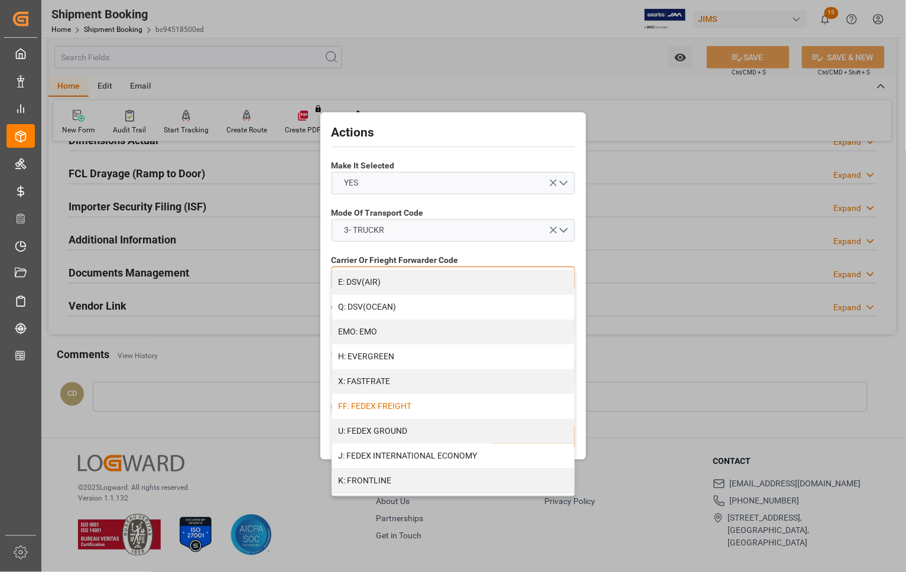
click at [416, 406] on div "FF: FEDEX FREIGHT" at bounding box center [453, 406] width 242 height 25
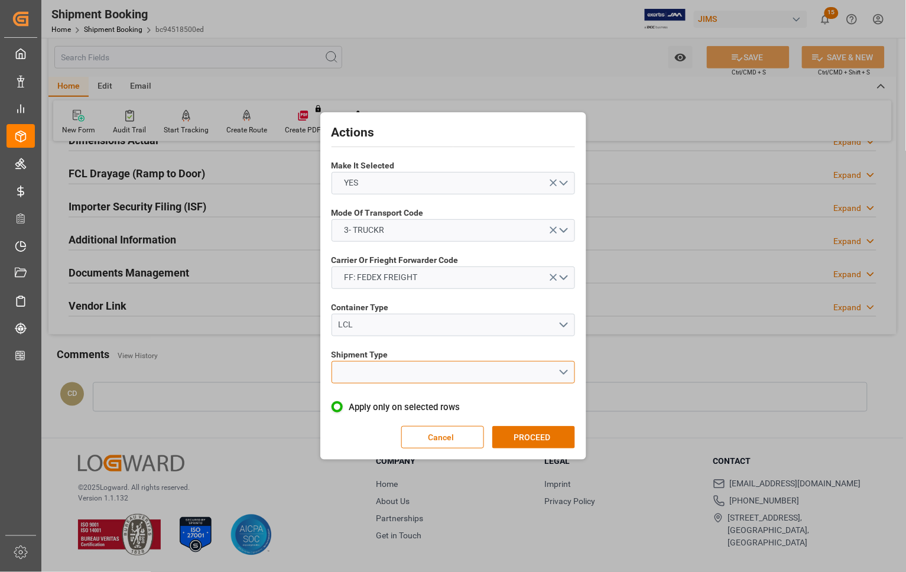
click at [385, 371] on button "open menu" at bounding box center [454, 372] width 244 height 22
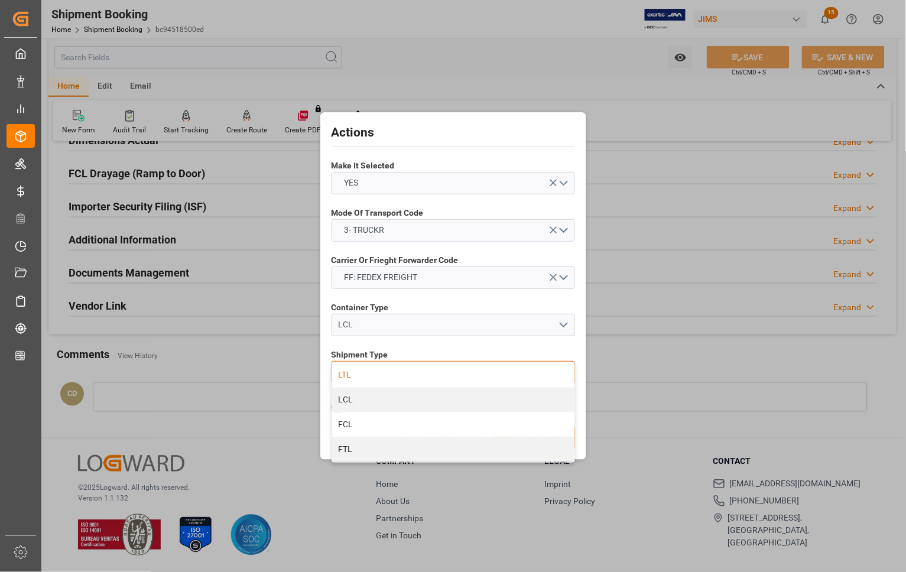
click at [371, 381] on div "LTL" at bounding box center [453, 375] width 242 height 25
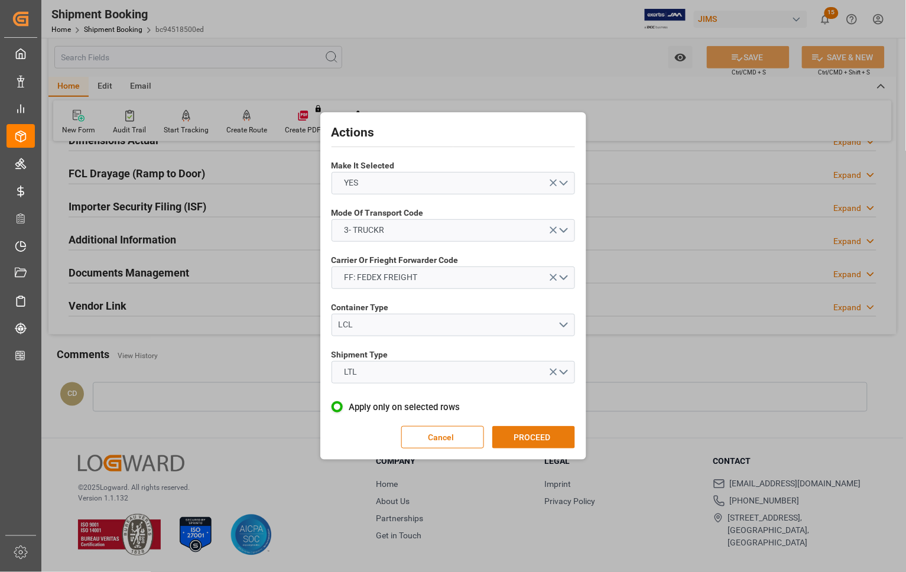
click at [538, 438] on button "PROCEED" at bounding box center [533, 437] width 83 height 22
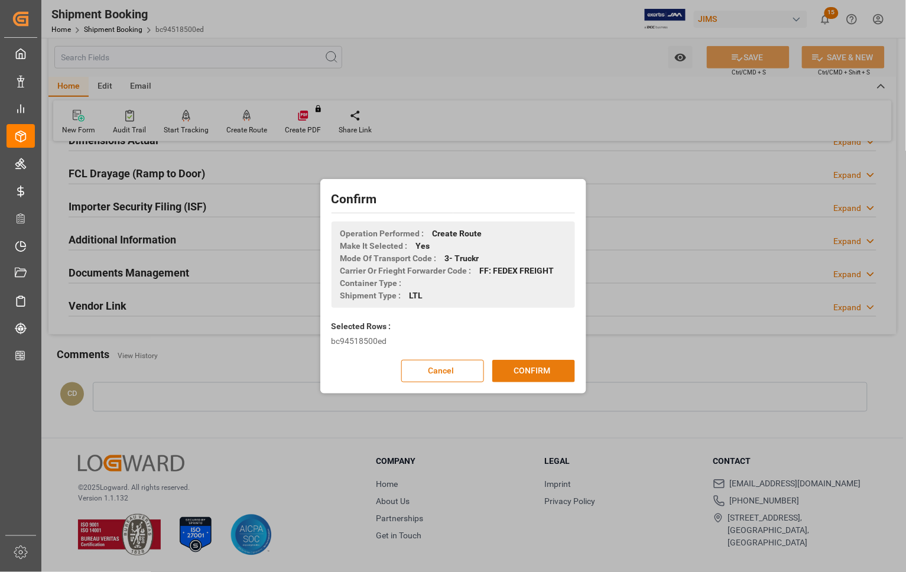
click at [533, 368] on button "CONFIRM" at bounding box center [533, 371] width 83 height 22
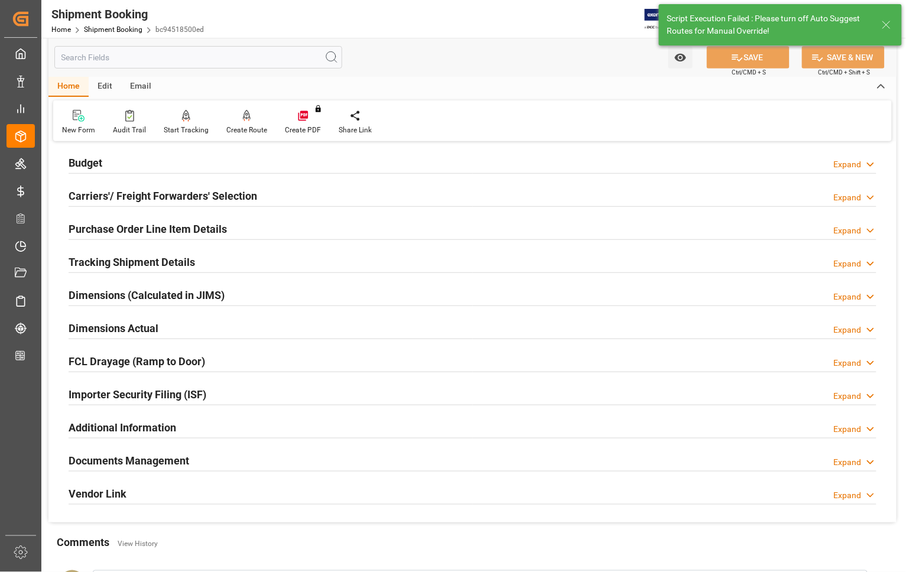
scroll to position [316, 0]
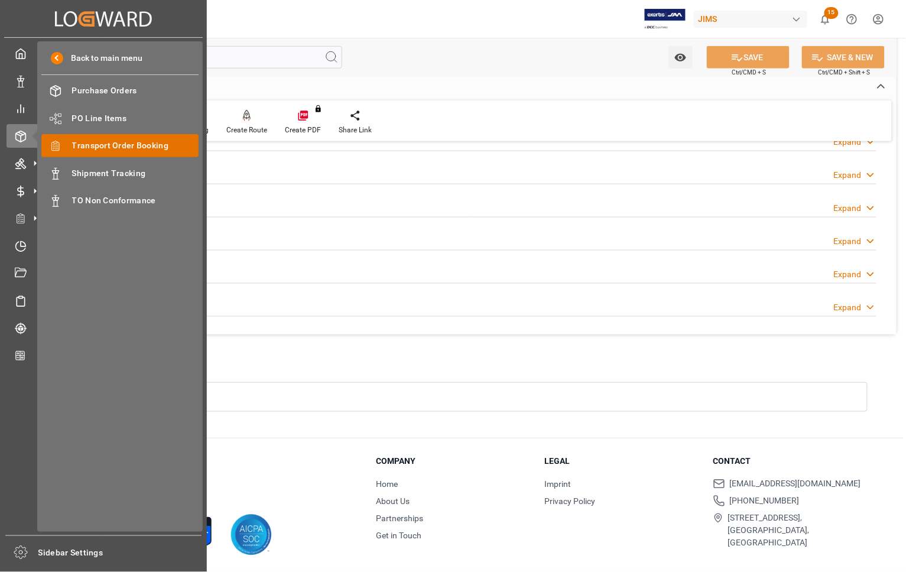
click at [102, 144] on span "Transport Order Booking" at bounding box center [135, 146] width 127 height 12
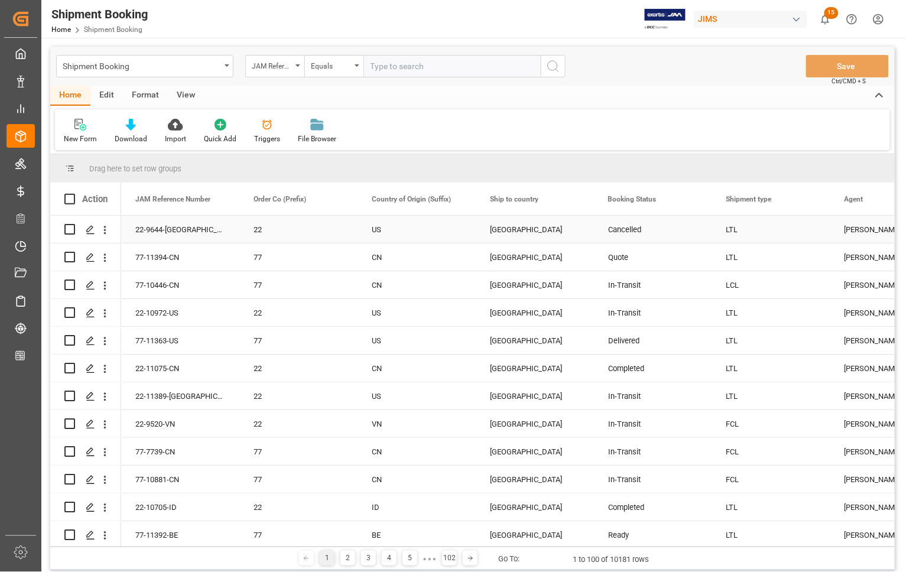
click at [686, 231] on div "Cancelled" at bounding box center [653, 229] width 90 height 27
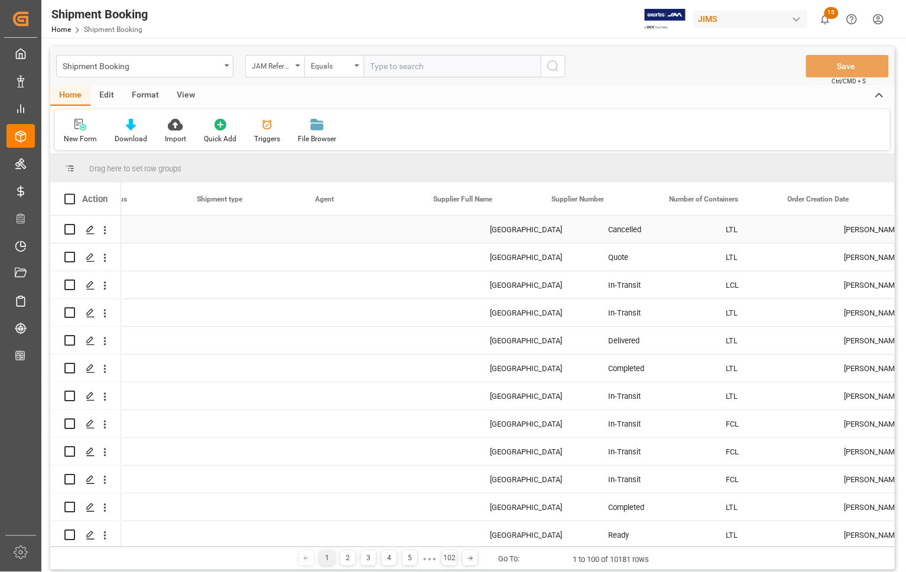
scroll to position [0, 530]
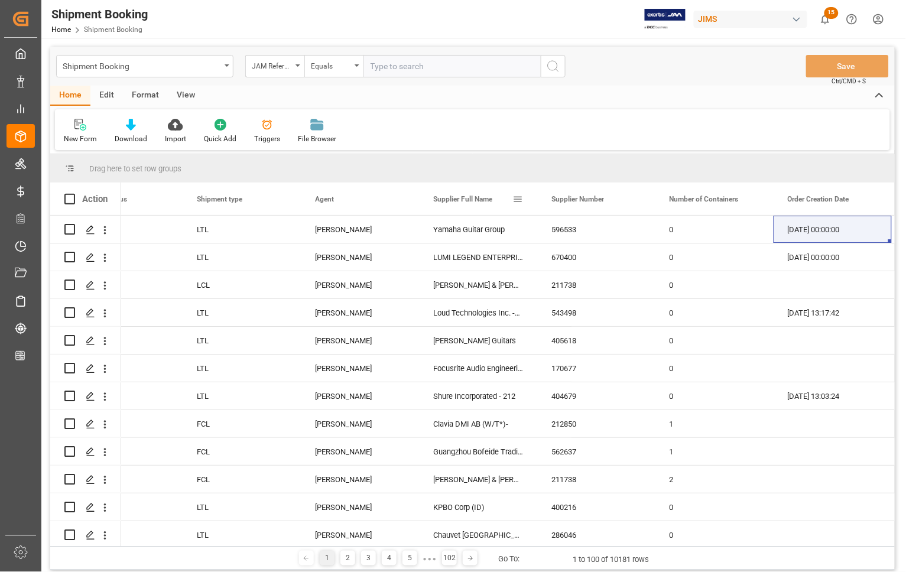
click at [518, 196] on span at bounding box center [518, 199] width 11 height 11
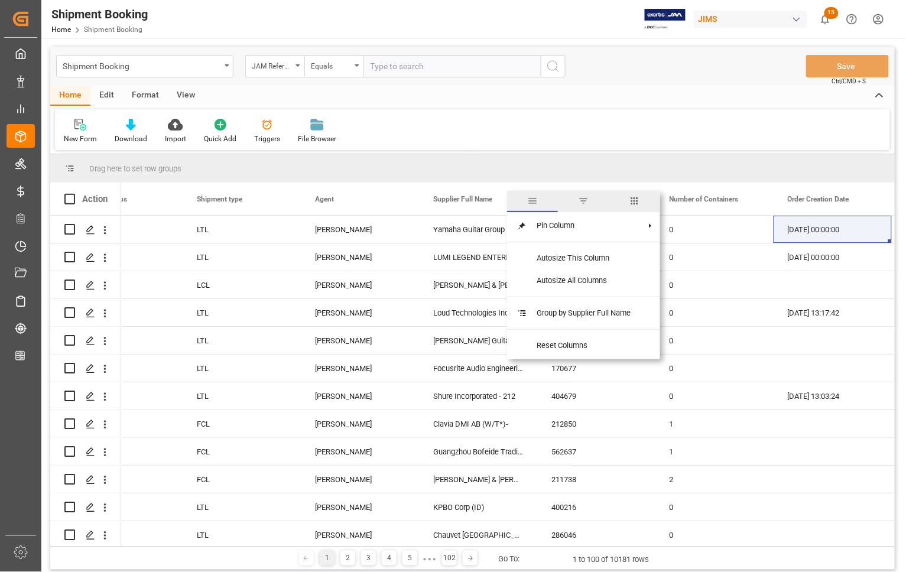
click at [585, 200] on span "filter" at bounding box center [583, 201] width 11 height 11
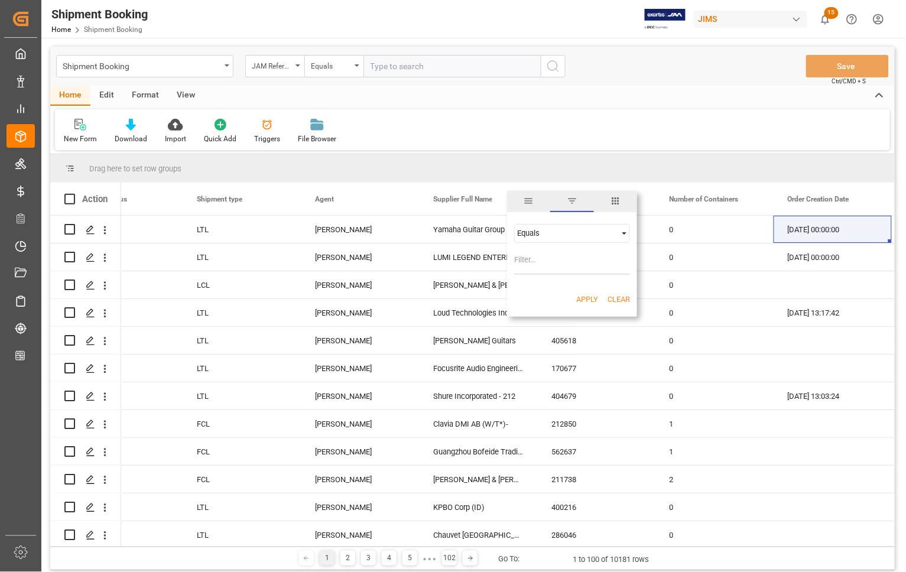
click at [568, 231] on div "Equals" at bounding box center [566, 233] width 99 height 9
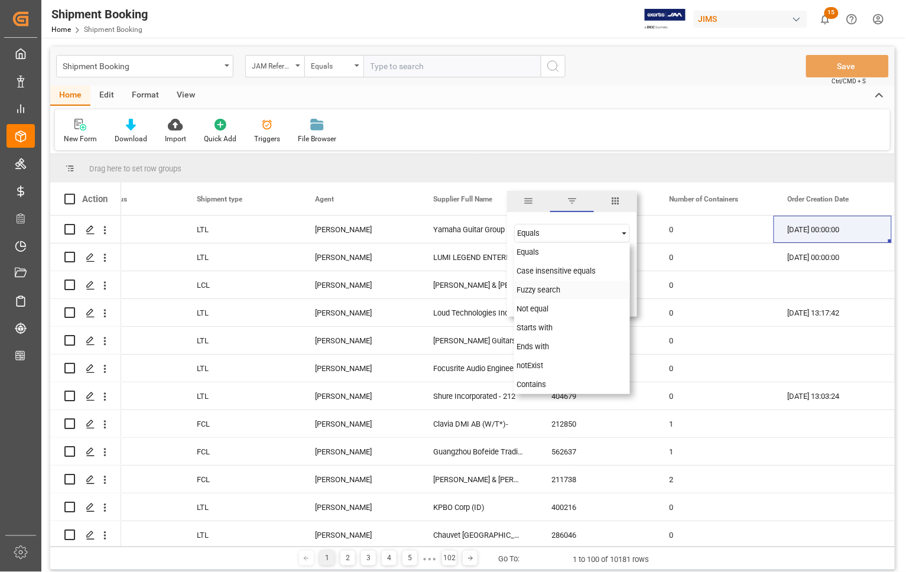
click at [547, 288] on span "Fuzzy search" at bounding box center [539, 290] width 44 height 9
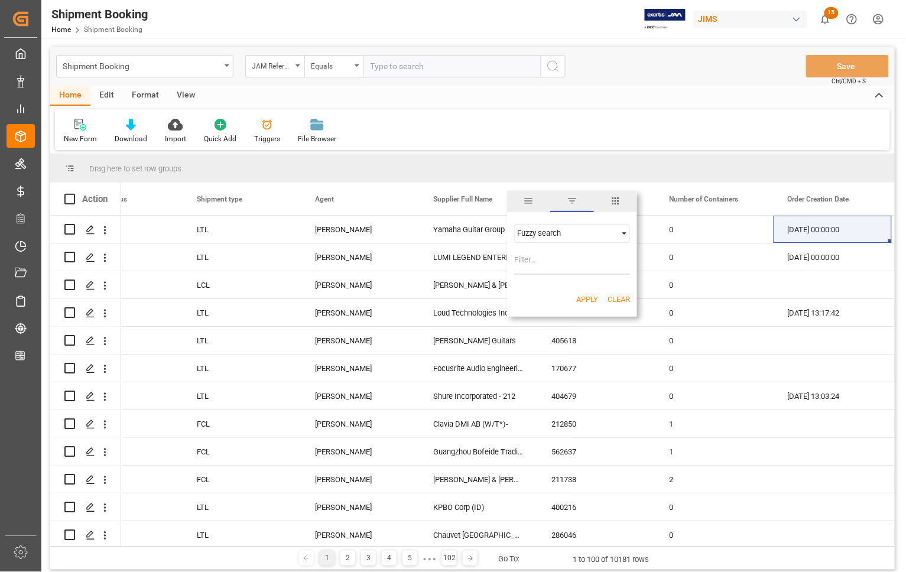
click at [547, 267] on input "Filter Value" at bounding box center [572, 263] width 116 height 24
type input "Spendor"
click at [586, 302] on button "Apply" at bounding box center [587, 300] width 22 height 12
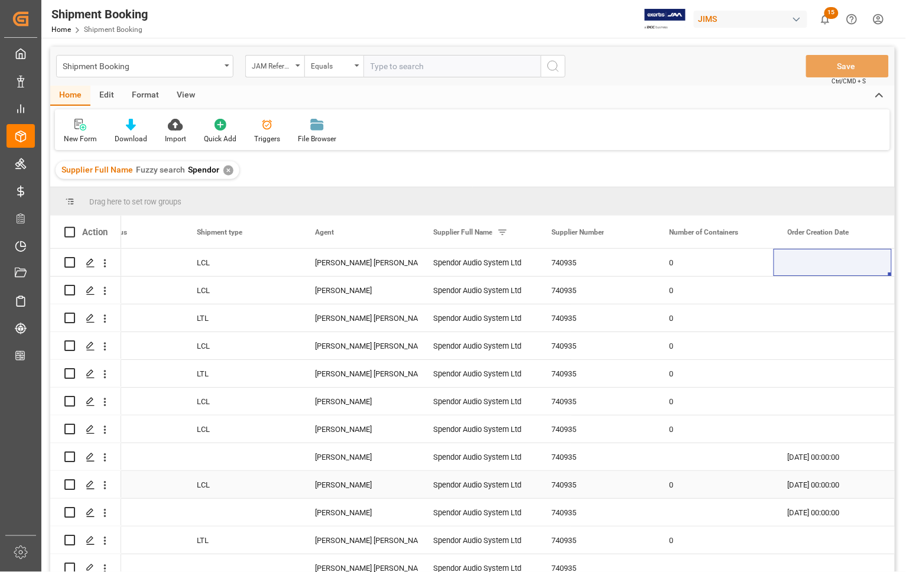
scroll to position [203, 0]
